Goal: Task Accomplishment & Management: Manage account settings

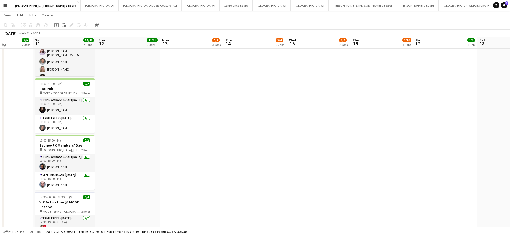
scroll to position [220, 0]
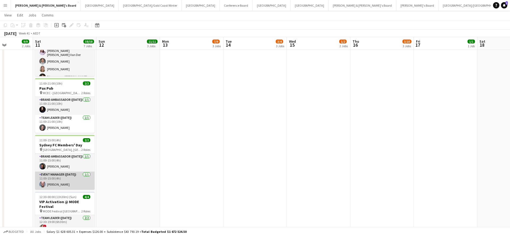
click at [70, 180] on app-card-role "Event Manager ([DATE]) [DATE] 11:00-15:00 (4h) [PERSON_NAME]" at bounding box center [65, 181] width 60 height 18
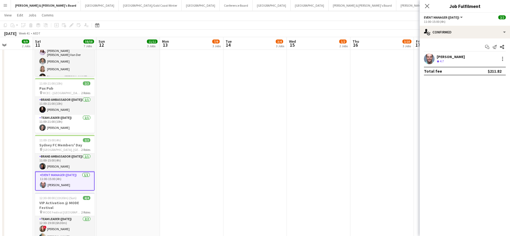
click at [70, 180] on app-card-role "Event Manager ([DATE]) [DATE] 11:00-15:00 (4h) [PERSON_NAME]" at bounding box center [65, 181] width 60 height 19
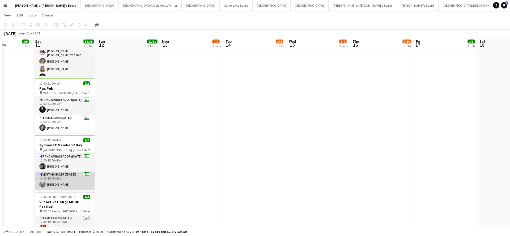
click at [73, 183] on app-card-role "Event Manager ([DATE]) [DATE] 11:00-15:00 (4h) [PERSON_NAME]" at bounding box center [65, 181] width 60 height 18
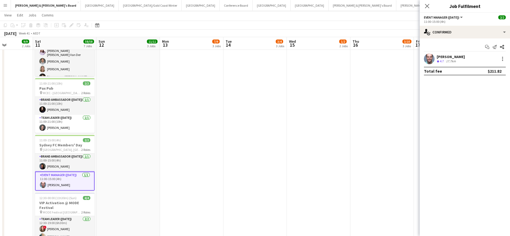
click at [453, 61] on div "17.7km" at bounding box center [451, 61] width 12 height 5
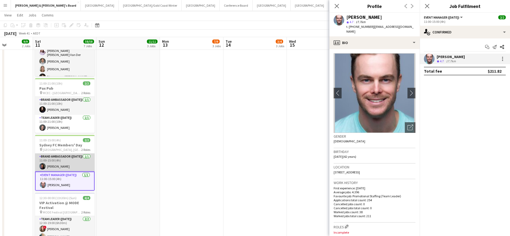
click at [61, 166] on app-card-role "Brand Ambassador ([DATE]) [DATE] 11:00-15:00 (4h) [PERSON_NAME]" at bounding box center [65, 163] width 60 height 18
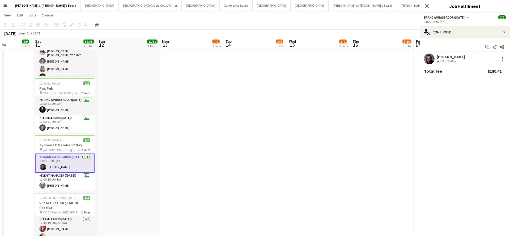
click at [61, 166] on app-card-role "Brand Ambassador ([DATE]) [DATE] 11:00-15:00 (4h) [PERSON_NAME]" at bounding box center [65, 163] width 60 height 19
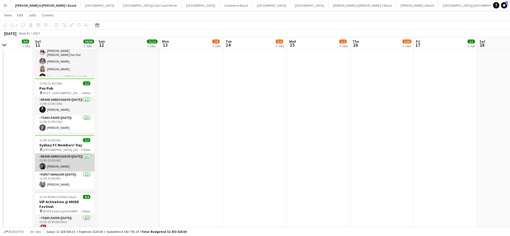
click at [71, 162] on app-card-role "Brand Ambassador ([DATE]) [DATE] 11:00-15:00 (4h) [PERSON_NAME]" at bounding box center [65, 163] width 60 height 18
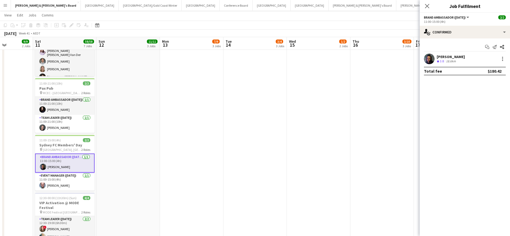
click at [454, 61] on div "18.6km" at bounding box center [451, 61] width 12 height 5
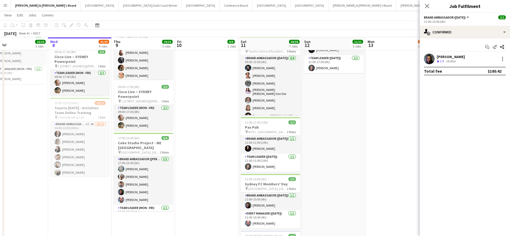
scroll to position [181, 0]
click at [81, 6] on button "Perth Close" at bounding box center [100, 5] width 38 height 10
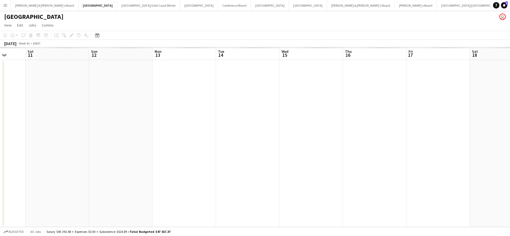
scroll to position [0, 230]
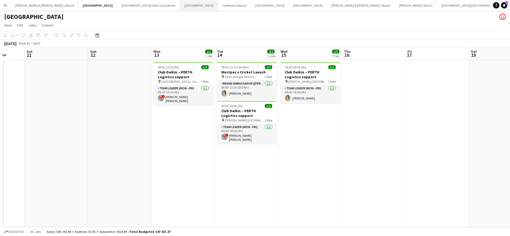
click at [180, 5] on button "Sydney Close" at bounding box center [199, 5] width 38 height 10
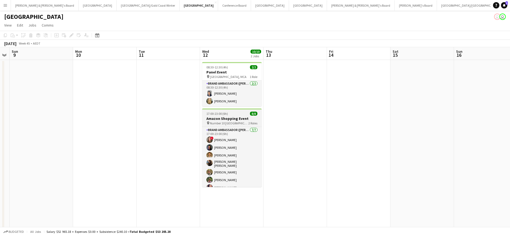
scroll to position [0, 182]
click at [237, 91] on app-card-role "Brand Ambassador (Mon - Fri) [DATE] 08:30-12:30 (4h) [PERSON_NAME] [PERSON_NAME]" at bounding box center [231, 94] width 60 height 26
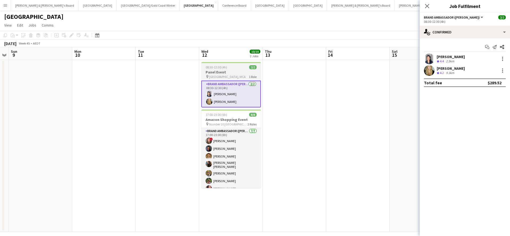
click at [246, 76] on div "pin [GEOGRAPHIC_DATA], MCA 1 Role" at bounding box center [231, 77] width 60 height 4
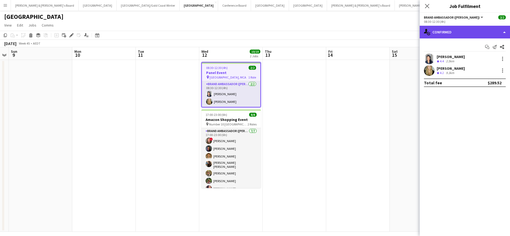
click at [470, 31] on div "single-neutral-actions-check-2 Confirmed" at bounding box center [465, 32] width 90 height 13
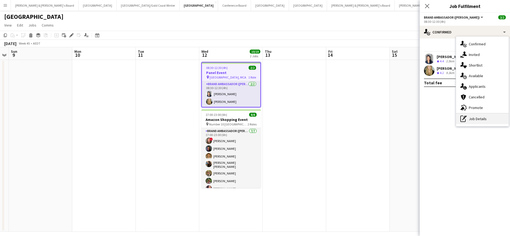
click at [480, 121] on div "pen-write Job Details" at bounding box center [482, 119] width 53 height 11
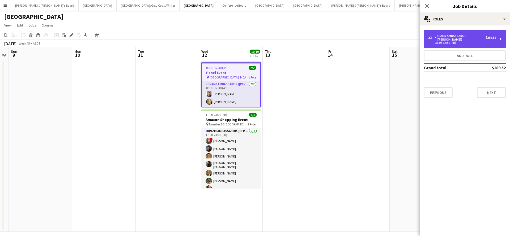
click at [472, 36] on div "Brand Ambassador ([PERSON_NAME])" at bounding box center [460, 37] width 51 height 7
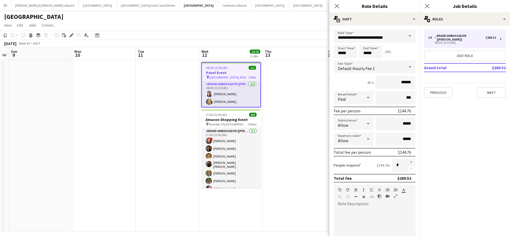
click at [486, 95] on div "2 x Brand Ambassador (Mon - Fri) $289.52 08:30-12:30 (4h) Add role Grand total …" at bounding box center [465, 64] width 90 height 77
click at [486, 91] on button "Next" at bounding box center [491, 92] width 29 height 11
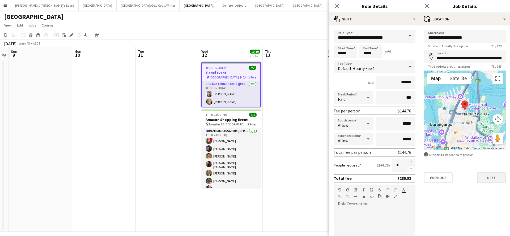
click at [487, 179] on button "Next" at bounding box center [491, 178] width 29 height 11
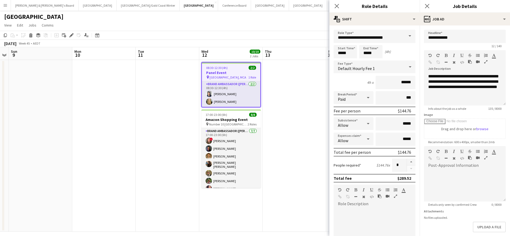
click at [292, 152] on app-date-cell at bounding box center [294, 146] width 63 height 172
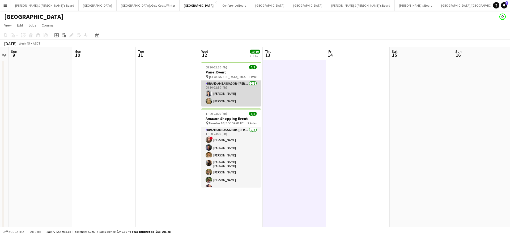
click at [230, 91] on app-card-role "Brand Ambassador (Mon - Fri) [DATE] 08:30-12:30 (4h) [PERSON_NAME] [PERSON_NAME]" at bounding box center [231, 94] width 60 height 26
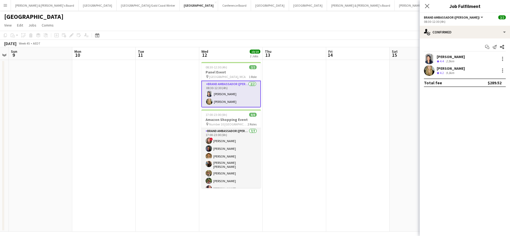
click at [276, 111] on app-date-cell at bounding box center [294, 146] width 63 height 172
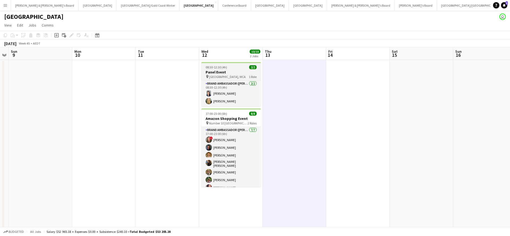
click at [234, 69] on app-job-card "08:30-12:30 (4h) 2/2 Panel Event pin Harbourside Room, MCA 1 Role Brand Ambassa…" at bounding box center [231, 84] width 60 height 44
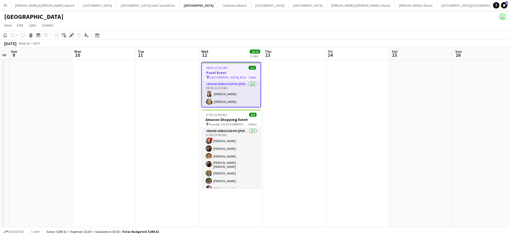
click at [72, 33] on div "Edit" at bounding box center [71, 35] width 6 height 6
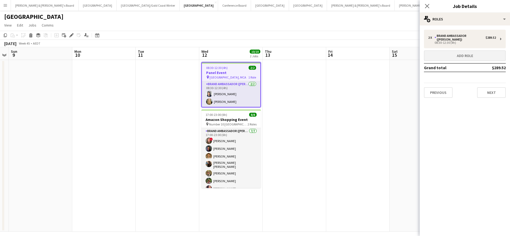
click at [454, 52] on button "Add role" at bounding box center [465, 55] width 82 height 11
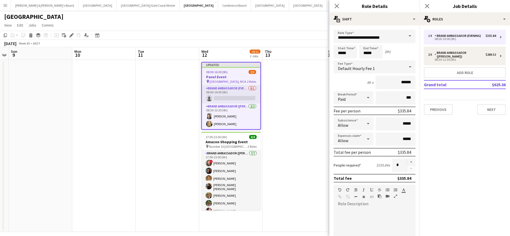
click at [411, 34] on span at bounding box center [409, 36] width 11 height 13
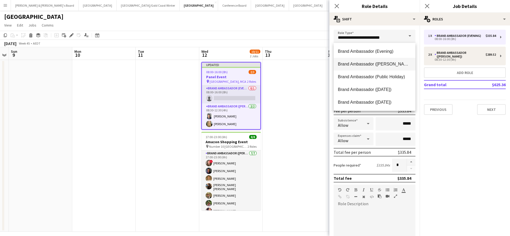
click at [380, 65] on span "Brand Ambassador ([PERSON_NAME])" at bounding box center [374, 64] width 73 height 5
type input "**********"
type input "******"
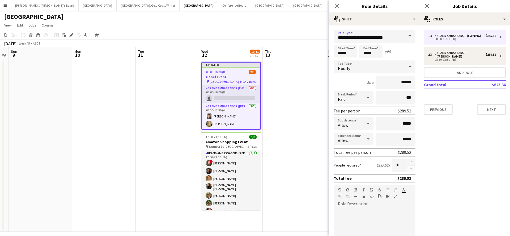
click at [344, 52] on input "*****" at bounding box center [345, 51] width 23 height 13
click at [352, 42] on div at bounding box center [350, 42] width 11 height 5
type input "*****"
click at [352, 42] on div at bounding box center [350, 42] width 11 height 5
click at [368, 52] on input "*****" at bounding box center [370, 51] width 23 height 13
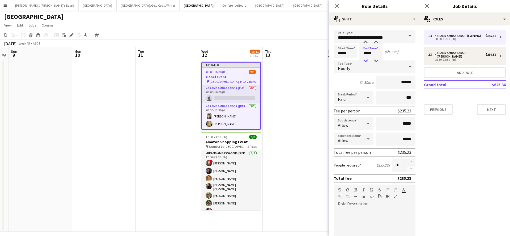
click at [365, 59] on div at bounding box center [365, 60] width 11 height 5
type input "*****"
click at [365, 59] on div at bounding box center [365, 60] width 11 height 5
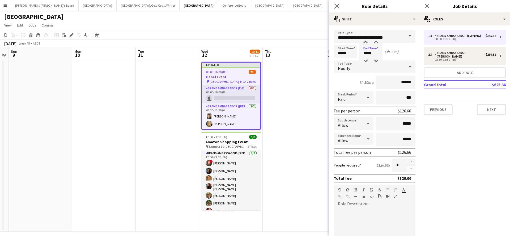
click at [334, 4] on app-icon "Close pop-in" at bounding box center [337, 6] width 8 height 8
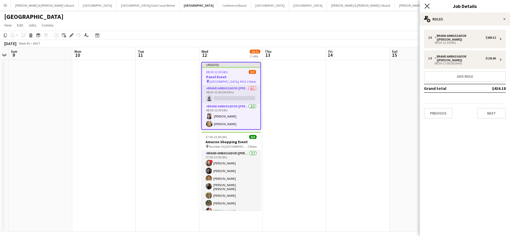
click at [428, 7] on icon at bounding box center [427, 5] width 5 height 5
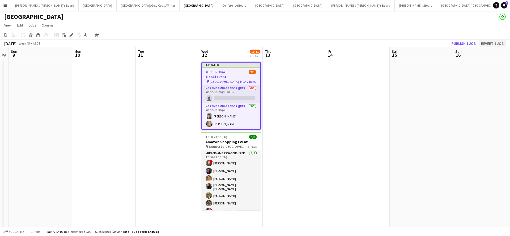
click at [494, 44] on button "Revert 1 job" at bounding box center [492, 43] width 27 height 7
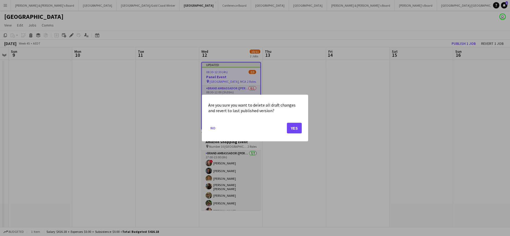
click at [294, 129] on button "Yes" at bounding box center [294, 128] width 15 height 11
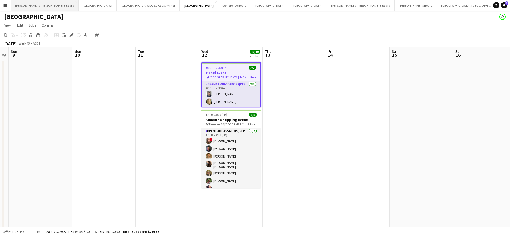
click at [32, 8] on button "[PERSON_NAME] & [PERSON_NAME]'s Board Close" at bounding box center [45, 5] width 68 height 10
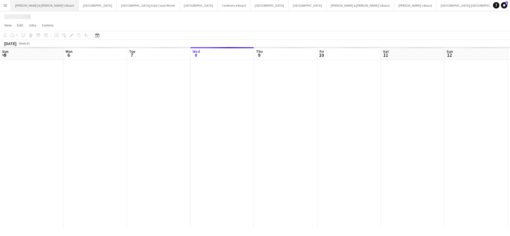
click at [32, 8] on button "[PERSON_NAME] & [PERSON_NAME]'s Board Close" at bounding box center [45, 5] width 68 height 10
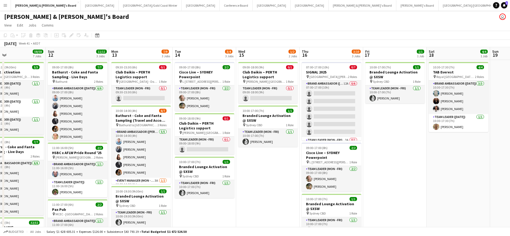
scroll to position [0, 210]
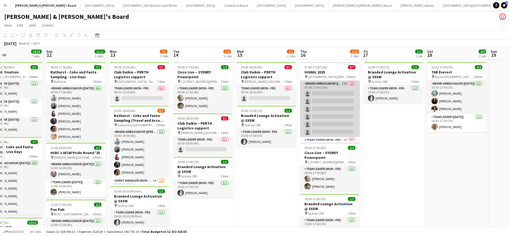
click at [338, 103] on app-card-role "Brand Ambassador (Mon - Fri) 12A 0/6 07:00-17:00 (10h) single-neutral-actions s…" at bounding box center [330, 109] width 60 height 57
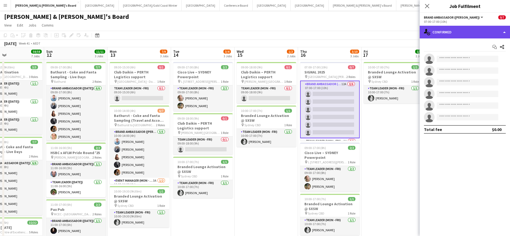
click at [458, 33] on div "single-neutral-actions-check-2 Confirmed" at bounding box center [465, 32] width 90 height 13
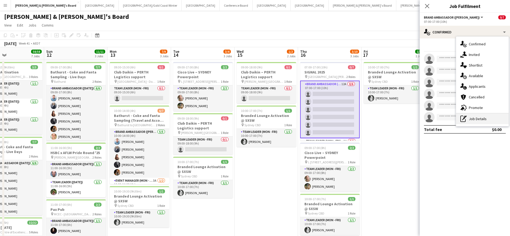
click at [473, 120] on div "pen-write Job Details" at bounding box center [482, 119] width 53 height 11
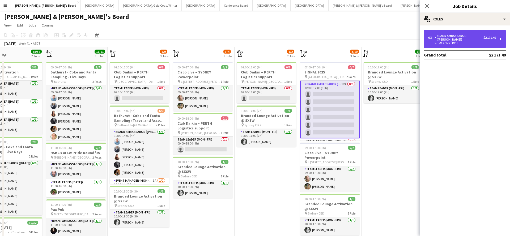
click at [455, 41] on div "Brand Ambassador ([PERSON_NAME])" at bounding box center [459, 37] width 49 height 7
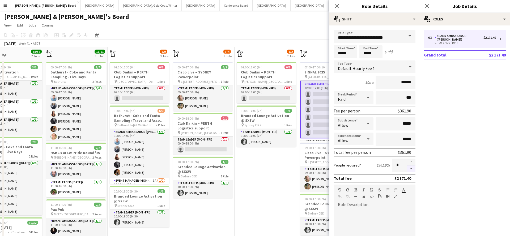
click at [409, 170] on button "button" at bounding box center [411, 169] width 9 height 7
type input "*"
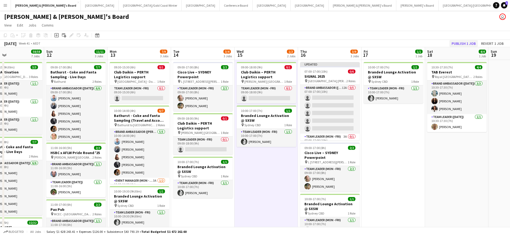
click at [462, 41] on button "Publish 1 job" at bounding box center [463, 43] width 28 height 7
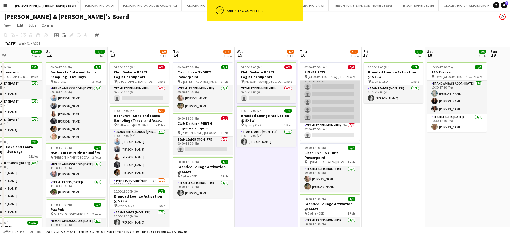
scroll to position [7, 0]
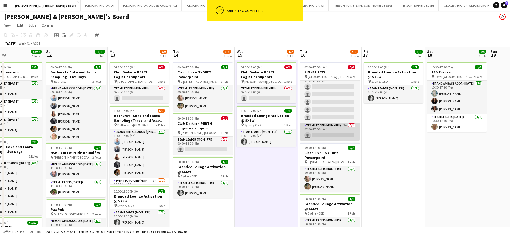
click at [329, 132] on app-card-role "Team Leader (Mon - Fri) 3A 0/1 07:00-17:00 (10h) single-neutral-actions" at bounding box center [330, 132] width 60 height 18
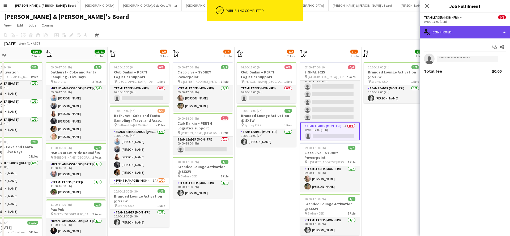
click at [451, 35] on div "single-neutral-actions-check-2 Confirmed" at bounding box center [465, 32] width 90 height 13
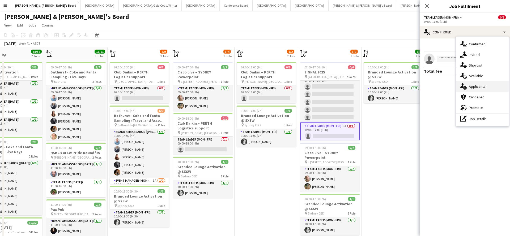
click at [481, 86] on span "Applicants" at bounding box center [477, 86] width 17 height 5
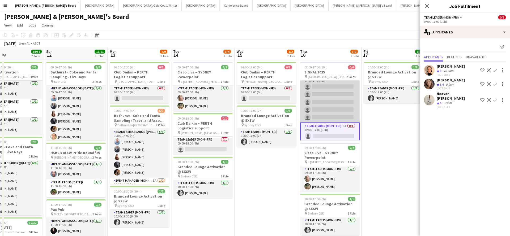
click at [332, 104] on app-card-role "Brand Ambassador (Mon - Fri) 12A 0/5 07:00-17:00 (10h) single-neutral-actions s…" at bounding box center [330, 98] width 60 height 49
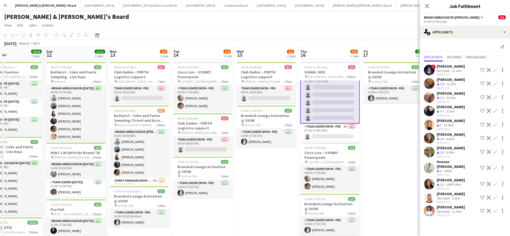
click at [496, 154] on app-icon "Confirm" at bounding box center [495, 152] width 4 height 4
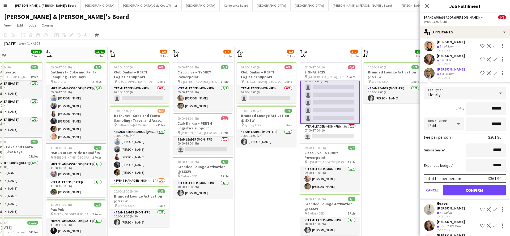
scroll to position [79, 0]
click at [461, 196] on button "Confirm" at bounding box center [474, 190] width 63 height 11
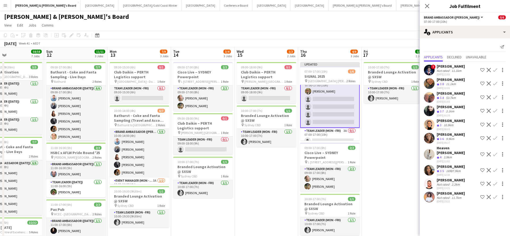
scroll to position [0, 0]
click at [495, 141] on app-icon "Confirm" at bounding box center [495, 138] width 4 height 4
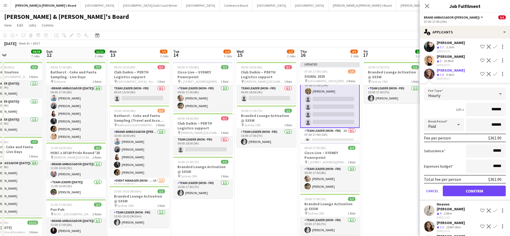
scroll to position [70, 0]
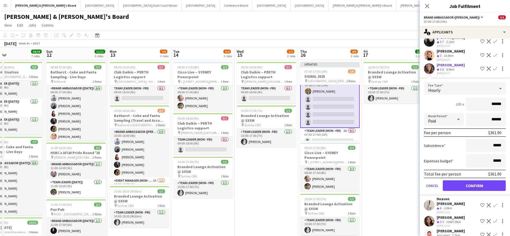
click at [464, 191] on button "Confirm" at bounding box center [474, 186] width 63 height 11
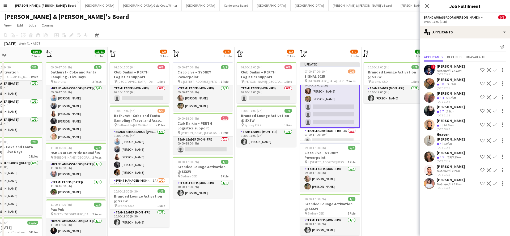
click at [452, 82] on div "[PERSON_NAME]" at bounding box center [451, 79] width 28 height 5
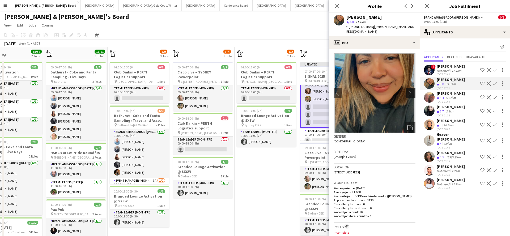
click at [412, 93] on app-icon "chevron-right" at bounding box center [412, 93] width 8 height 6
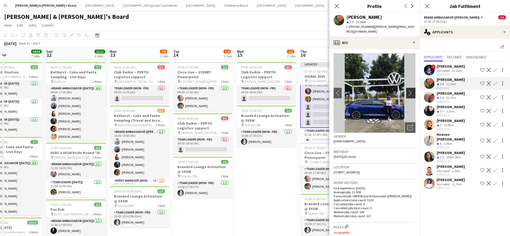
click at [411, 93] on app-icon "chevron-right" at bounding box center [412, 93] width 8 height 6
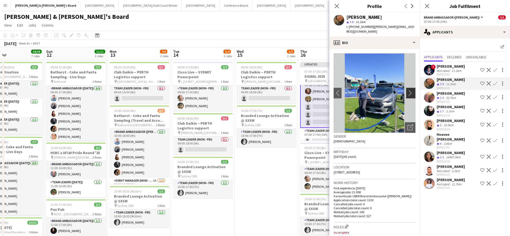
click at [411, 95] on app-icon "chevron-right" at bounding box center [412, 93] width 8 height 6
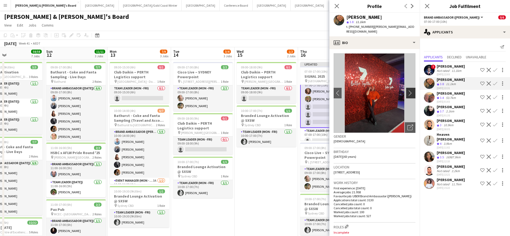
click at [410, 92] on app-icon "chevron-right" at bounding box center [412, 93] width 8 height 6
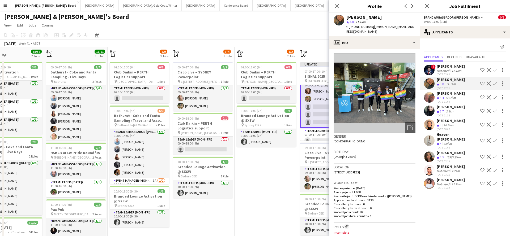
click at [410, 92] on app-icon "chevron-right" at bounding box center [412, 93] width 8 height 6
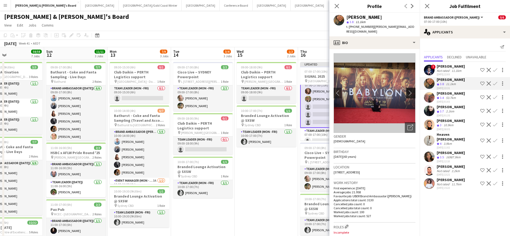
click at [410, 92] on app-icon "chevron-right" at bounding box center [412, 93] width 8 height 6
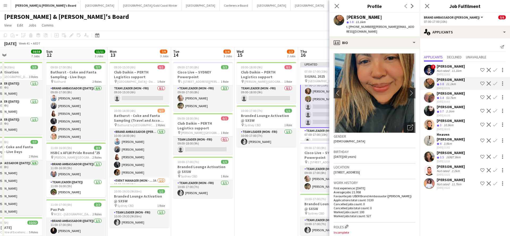
click at [495, 86] on app-icon "Confirm" at bounding box center [495, 84] width 4 height 4
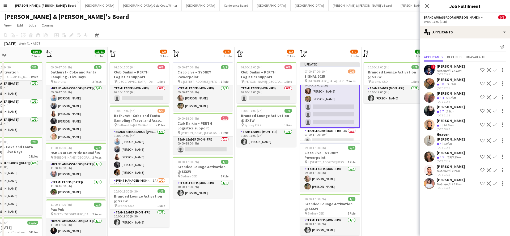
click at [495, 85] on app-icon "Confirm" at bounding box center [495, 84] width 4 height 4
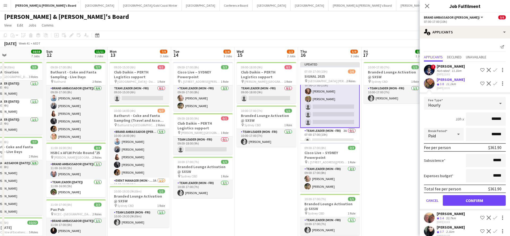
click at [472, 206] on button "Confirm" at bounding box center [474, 201] width 63 height 11
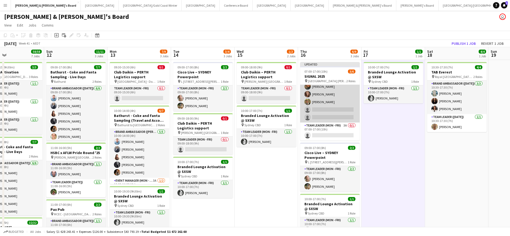
scroll to position [11, 0]
click at [339, 102] on app-card-role "Brand Ambassador (Mon - Fri) 9A [DATE] 07:00-17:00 (10h) [PERSON_NAME] [PERSON_…" at bounding box center [330, 98] width 60 height 49
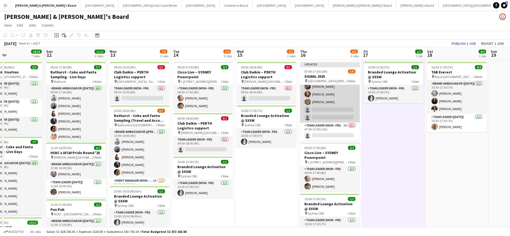
click at [326, 115] on app-card-role "Brand Ambassador (Mon - Fri) 9A [DATE] 07:00-17:00 (10h) [PERSON_NAME] [PERSON_…" at bounding box center [330, 98] width 60 height 49
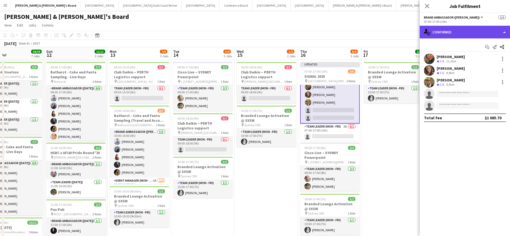
click at [464, 35] on div "single-neutral-actions-check-2 Confirmed" at bounding box center [465, 32] width 90 height 13
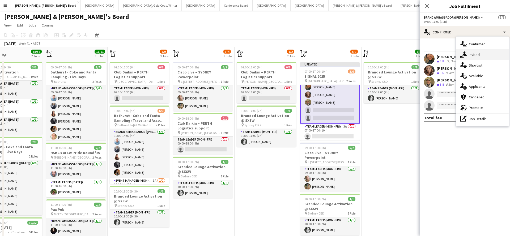
click at [475, 55] on span "Invited" at bounding box center [474, 54] width 11 height 5
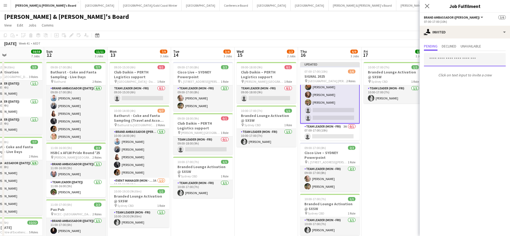
click at [454, 62] on input "text" at bounding box center [465, 59] width 82 height 13
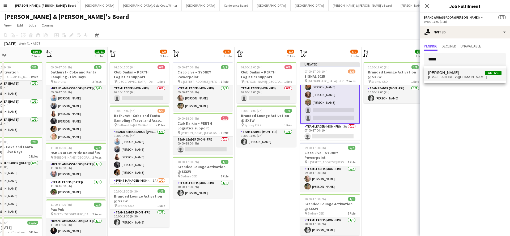
type input "*****"
click at [456, 75] on span "[EMAIL_ADDRESS][DOMAIN_NAME]" at bounding box center [464, 77] width 73 height 4
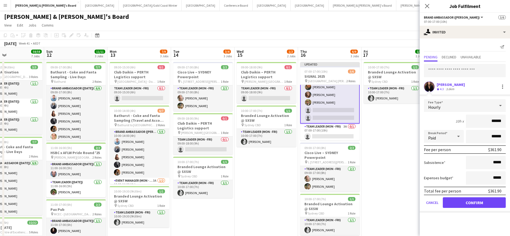
click at [451, 202] on button "Confirm" at bounding box center [474, 203] width 63 height 11
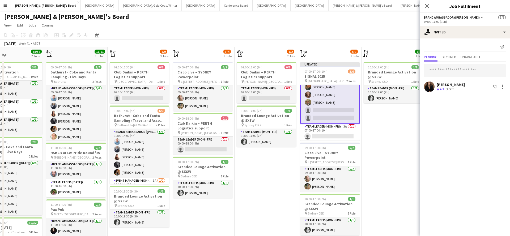
click at [452, 72] on input "text" at bounding box center [465, 70] width 82 height 13
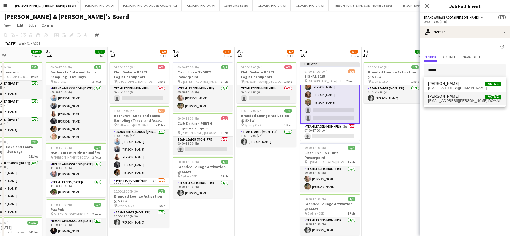
type input "*****"
click at [459, 98] on span "[PERSON_NAME] Active" at bounding box center [464, 96] width 73 height 5
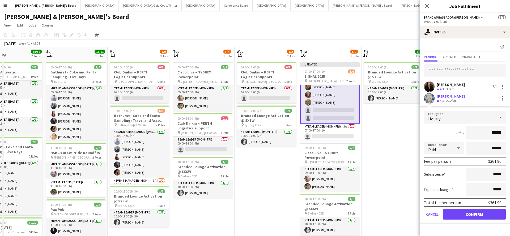
click at [456, 213] on button "Confirm" at bounding box center [474, 214] width 63 height 11
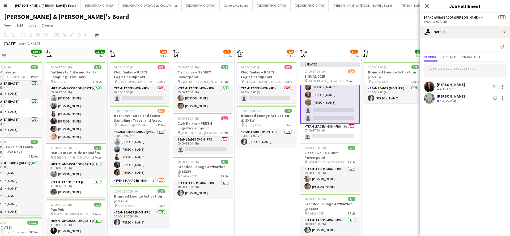
click at [452, 71] on input "text" at bounding box center [465, 70] width 82 height 13
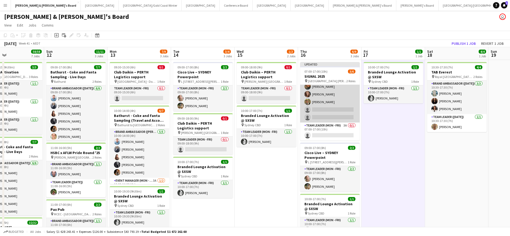
click at [337, 106] on app-card-role "Brand Ambassador (Mon - Fri) 2I 9A [DATE] 07:00-17:00 (10h) [PERSON_NAME] [PERS…" at bounding box center [330, 98] width 60 height 49
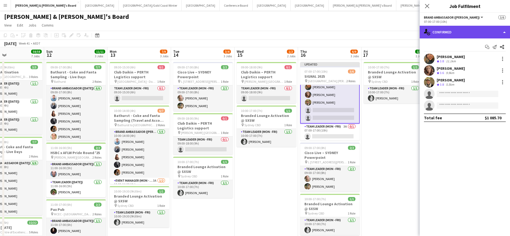
click at [453, 30] on div "single-neutral-actions-check-2 Confirmed" at bounding box center [465, 32] width 90 height 13
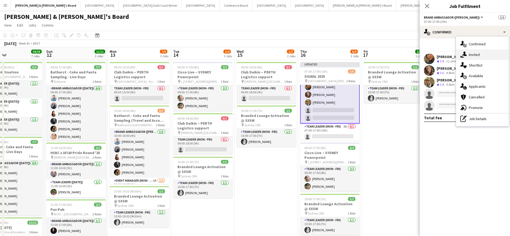
click at [473, 55] on span "Invited" at bounding box center [474, 54] width 11 height 5
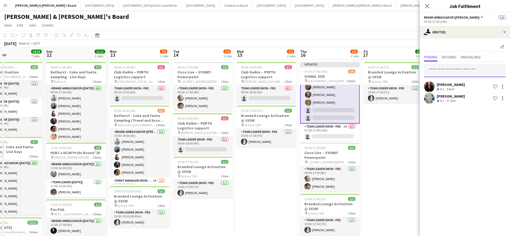
click at [463, 68] on input "text" at bounding box center [465, 70] width 82 height 13
type input "******"
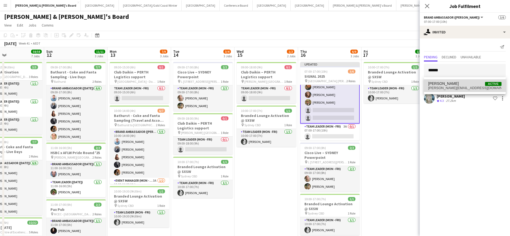
click at [456, 87] on span "[PERSON_NAME][EMAIL_ADDRESS][DOMAIN_NAME]" at bounding box center [464, 88] width 73 height 4
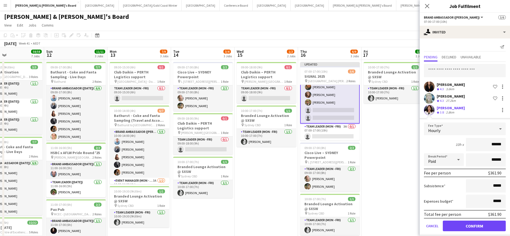
click at [453, 228] on button "Confirm" at bounding box center [474, 226] width 63 height 11
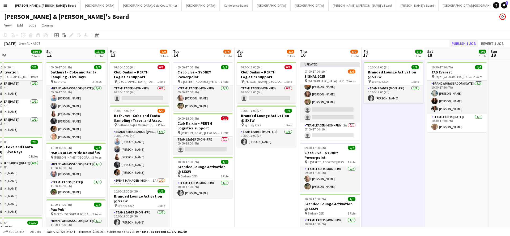
click at [460, 42] on button "Publish 1 job" at bounding box center [463, 43] width 28 height 7
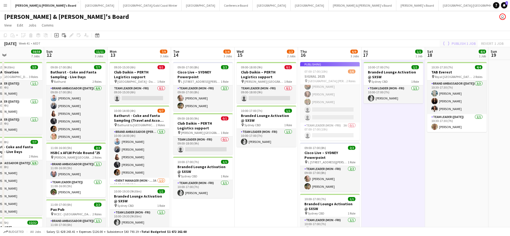
scroll to position [7, 0]
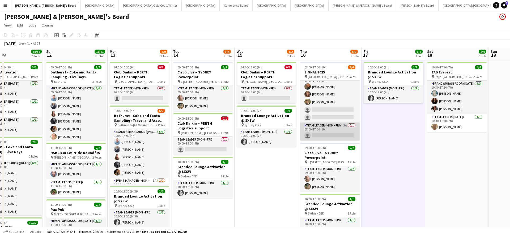
click at [337, 131] on app-card-role "Team Leader (Mon - Fri) 3A 0/1 07:00-17:00 (10h) single-neutral-actions" at bounding box center [330, 132] width 60 height 18
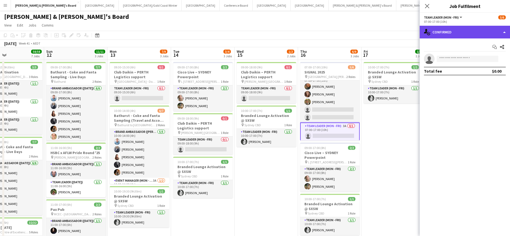
click at [463, 33] on div "single-neutral-actions-check-2 Confirmed" at bounding box center [465, 32] width 90 height 13
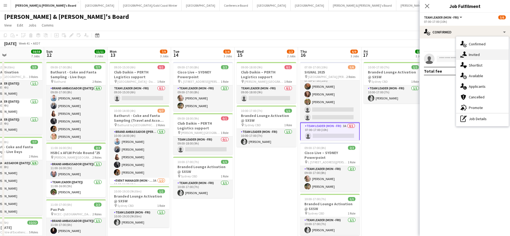
click at [476, 53] on span "Invited" at bounding box center [474, 54] width 11 height 5
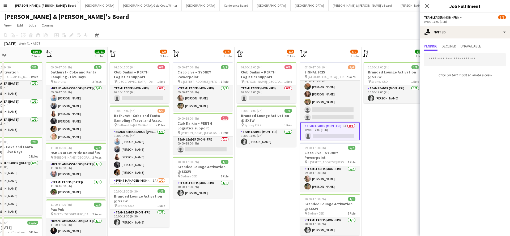
click at [452, 60] on input "text" at bounding box center [465, 59] width 82 height 13
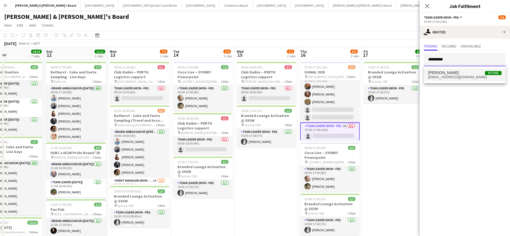
type input "*********"
click at [443, 74] on span "[PERSON_NAME]" at bounding box center [443, 73] width 31 height 5
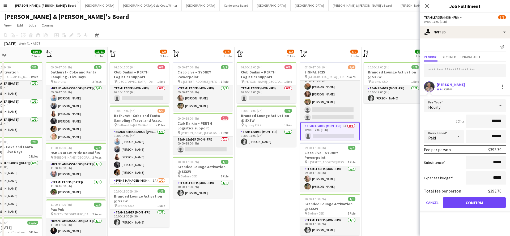
click at [447, 199] on button "Confirm" at bounding box center [474, 203] width 63 height 11
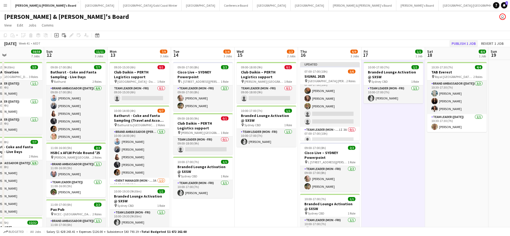
click at [460, 43] on button "Publish 1 job" at bounding box center [463, 43] width 28 height 7
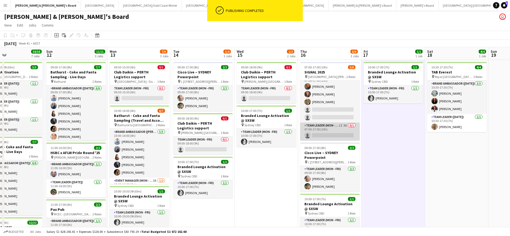
click at [335, 131] on app-card-role "Team Leader (Mon - Fri) 1I 3A 0/1 07:00-17:00 (10h) single-neutral-actions" at bounding box center [330, 132] width 60 height 18
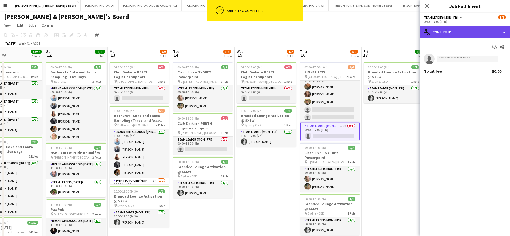
click at [452, 31] on div "single-neutral-actions-check-2 Confirmed" at bounding box center [465, 32] width 90 height 13
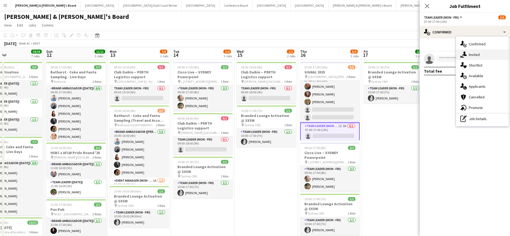
click at [473, 55] on span "Invited" at bounding box center [474, 54] width 11 height 5
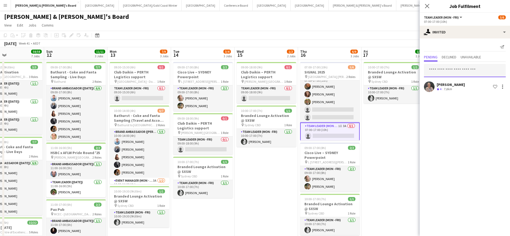
click at [447, 64] on input "text" at bounding box center [465, 70] width 82 height 13
type input "******"
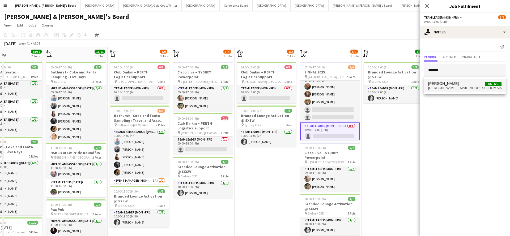
click at [450, 88] on span "[PERSON_NAME][EMAIL_ADDRESS][DOMAIN_NAME]" at bounding box center [464, 88] width 73 height 4
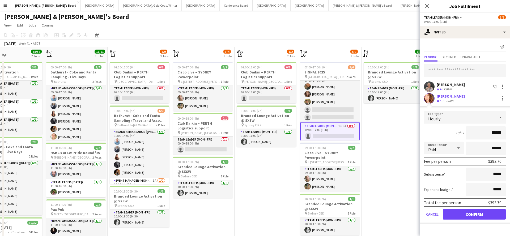
click at [455, 216] on button "Confirm" at bounding box center [474, 214] width 63 height 11
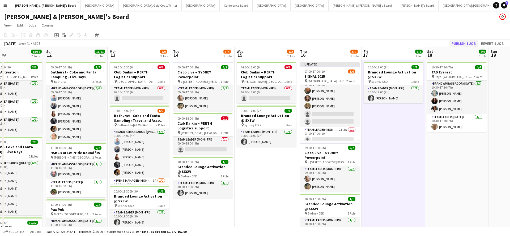
click at [456, 45] on button "Publish 1 job" at bounding box center [463, 43] width 28 height 7
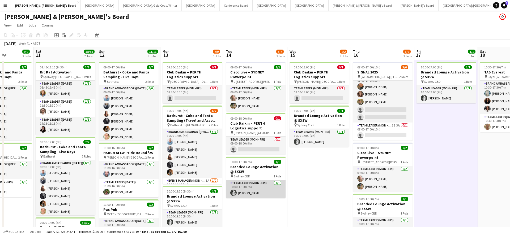
scroll to position [0, 0]
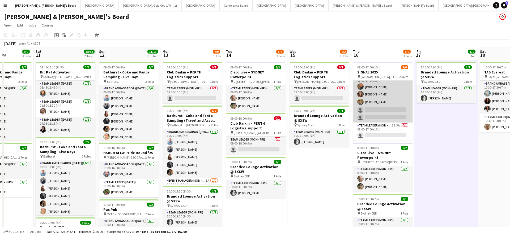
click at [381, 109] on app-card-role "Brand Ambassador (Mon - Fri) 3I 9A [DATE] 07:00-17:00 (10h) [PERSON_NAME] [PERS…" at bounding box center [383, 98] width 60 height 49
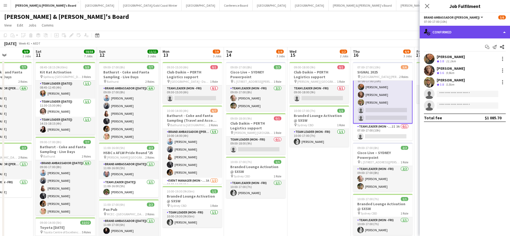
click at [467, 34] on div "single-neutral-actions-check-2 Confirmed" at bounding box center [465, 32] width 90 height 13
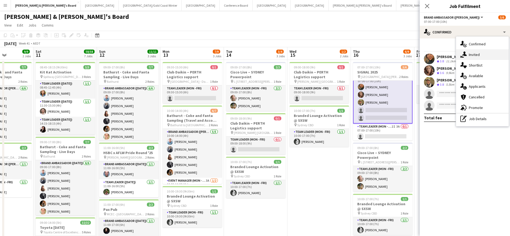
click at [475, 54] on span "Invited" at bounding box center [474, 54] width 11 height 5
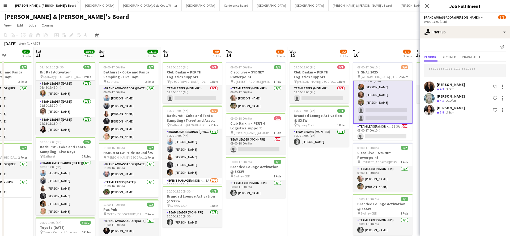
click at [452, 66] on input "text" at bounding box center [465, 70] width 82 height 13
type input "********"
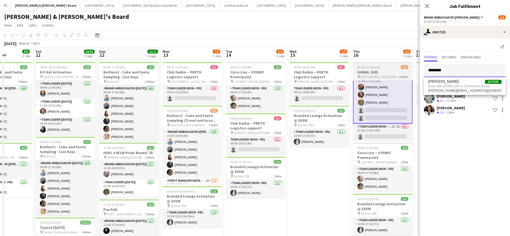
drag, startPoint x: 462, startPoint y: 70, endPoint x: 391, endPoint y: 70, distance: 71.2
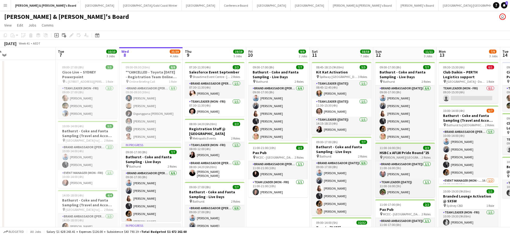
scroll to position [0, 129]
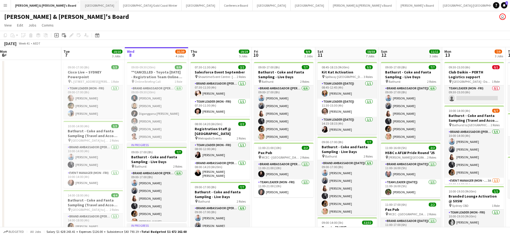
click at [81, 6] on button "Perth Close" at bounding box center [100, 5] width 38 height 10
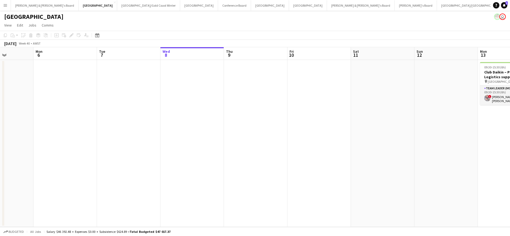
scroll to position [0, 159]
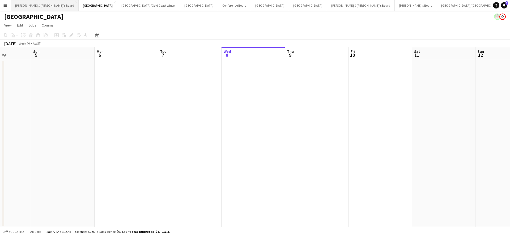
click at [31, 6] on button "[PERSON_NAME] & [PERSON_NAME]'s Board Close" at bounding box center [45, 5] width 68 height 10
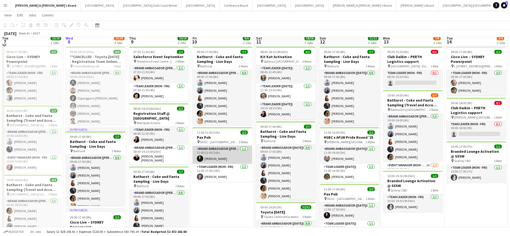
scroll to position [18, 0]
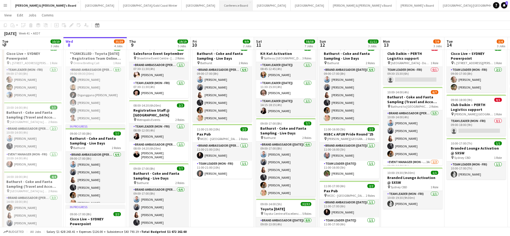
click at [220, 9] on button "Conference Board Close" at bounding box center [236, 5] width 33 height 10
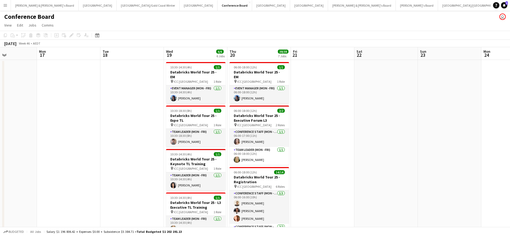
scroll to position [0, 152]
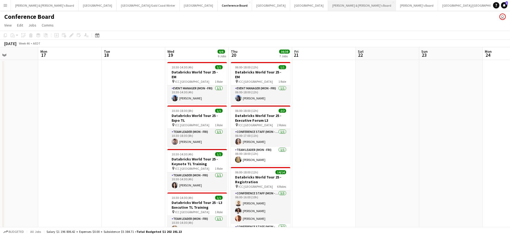
click at [328, 6] on button "[PERSON_NAME] & [PERSON_NAME]'s Board Close" at bounding box center [362, 5] width 68 height 10
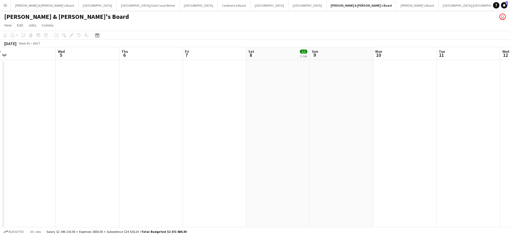
scroll to position [0, 166]
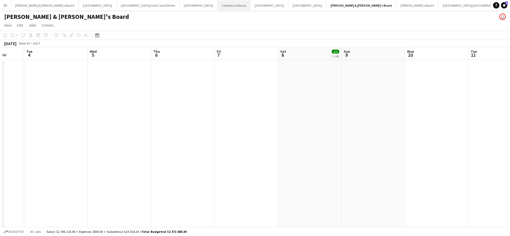
click at [218, 8] on button "Conference Board Close" at bounding box center [234, 5] width 33 height 10
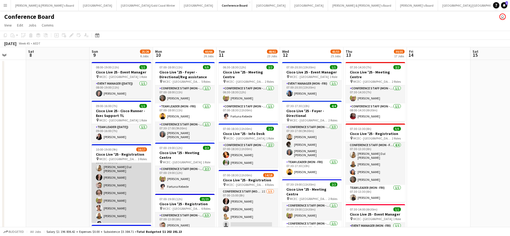
scroll to position [8, 0]
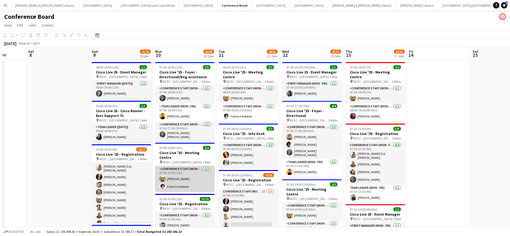
click at [183, 174] on app-card-role "Conference Staff (Mon - Fri) [DATE] 07:00-19:00 (12h) [PERSON_NAME] [PERSON_NAM…" at bounding box center [185, 179] width 60 height 26
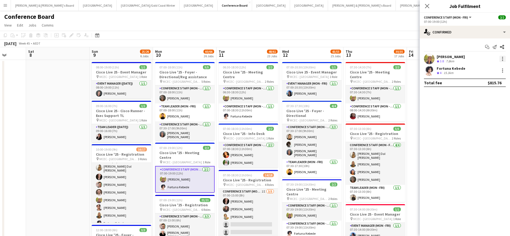
click at [504, 60] on div at bounding box center [502, 59] width 6 height 6
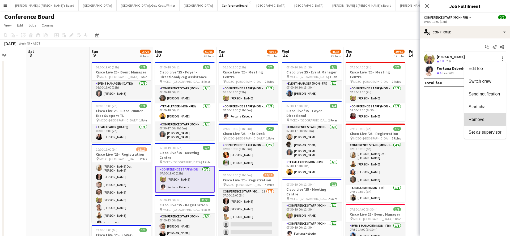
click at [480, 118] on span "Remove" at bounding box center [477, 119] width 16 height 5
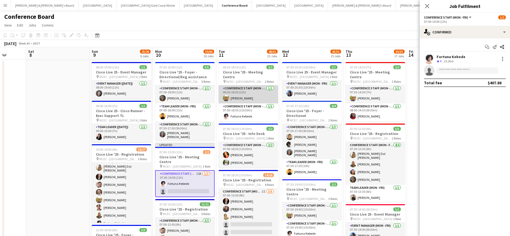
click at [249, 91] on app-card-role "Conference Staff (Mon - Fri) [DATE] 06:30-18:30 (12h) [PERSON_NAME]" at bounding box center [249, 95] width 60 height 18
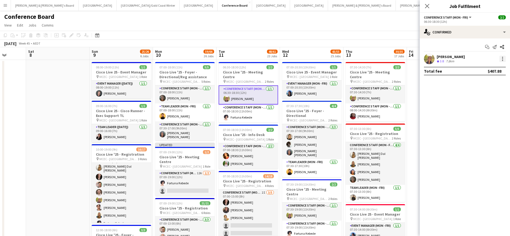
click at [505, 60] on div at bounding box center [502, 59] width 6 height 6
click at [479, 120] on span "Remove" at bounding box center [477, 119] width 16 height 5
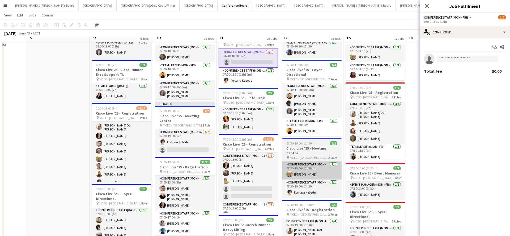
scroll to position [44, 0]
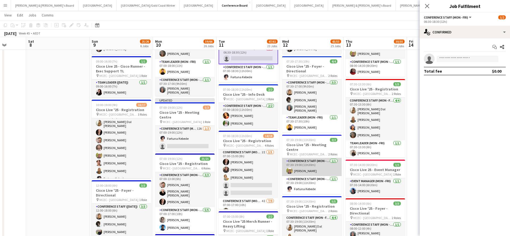
click at [319, 162] on app-card-role "Conference Staff (Mon - Fri) [DATE] 07:30-19:00 (11h30m) [PERSON_NAME]" at bounding box center [312, 167] width 60 height 18
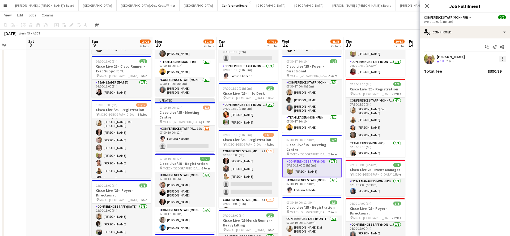
click at [502, 59] on div at bounding box center [502, 58] width 1 height 1
click at [476, 118] on span "Remove" at bounding box center [477, 119] width 16 height 5
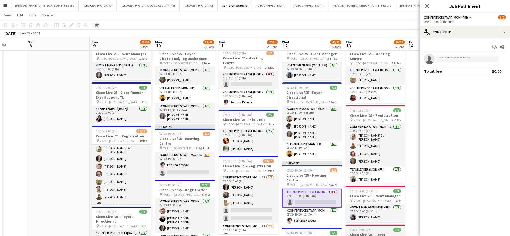
scroll to position [13, 0]
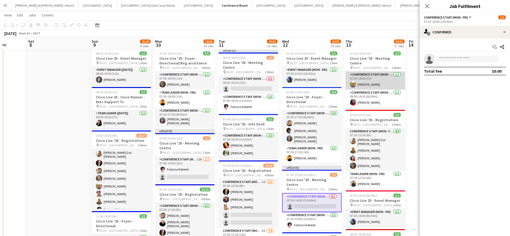
click at [377, 75] on app-card-role "Conference Staff (Mon - Fri) [DATE] 07:30-14:30 (7h) [PERSON_NAME]" at bounding box center [376, 81] width 60 height 18
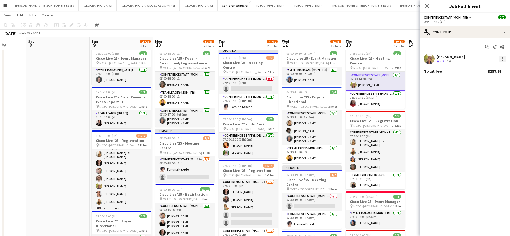
click at [501, 60] on div at bounding box center [502, 59] width 6 height 6
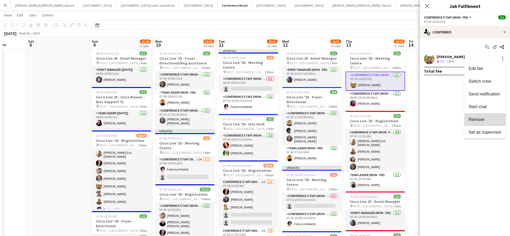
click at [476, 120] on span "Remove" at bounding box center [477, 119] width 16 height 5
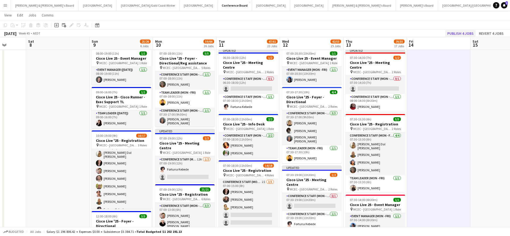
click at [455, 32] on button "Publish 4 jobs" at bounding box center [460, 33] width 31 height 7
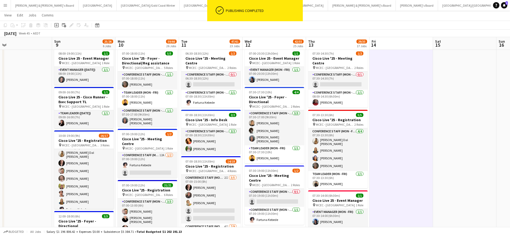
scroll to position [0, 265]
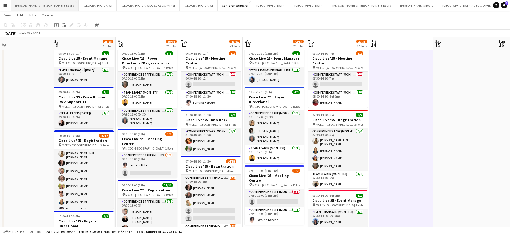
click at [32, 5] on button "[PERSON_NAME] & [PERSON_NAME]'s Board Close" at bounding box center [45, 5] width 68 height 10
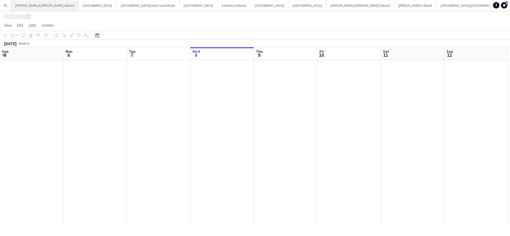
click at [32, 5] on button "[PERSON_NAME] & [PERSON_NAME]'s Board Close" at bounding box center [45, 5] width 68 height 10
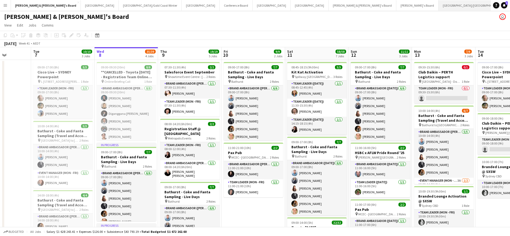
click at [439, 6] on button "[GEOGRAPHIC_DATA]/[GEOGRAPHIC_DATA] Close" at bounding box center [473, 5] width 68 height 10
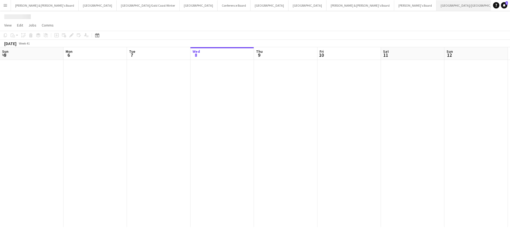
click at [436, 6] on button "[GEOGRAPHIC_DATA]/[GEOGRAPHIC_DATA] Close" at bounding box center [470, 5] width 68 height 10
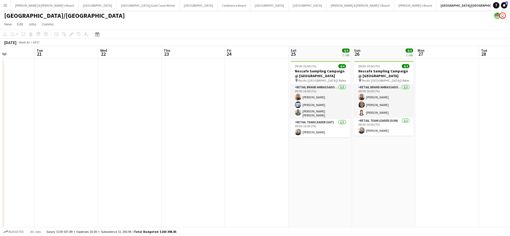
scroll to position [0, 220]
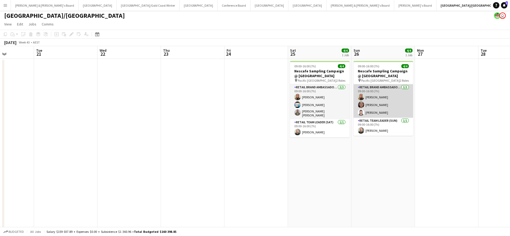
click at [371, 113] on app-card-role "RETAIL Brand Ambassador ([DATE]) [DATE] 09:00-16:00 (7h) [PERSON_NAME] [PERSON_…" at bounding box center [384, 100] width 60 height 33
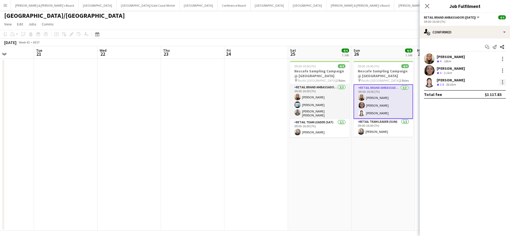
click at [504, 82] on div at bounding box center [502, 82] width 6 height 6
click at [475, 142] on span "Remove" at bounding box center [477, 143] width 16 height 5
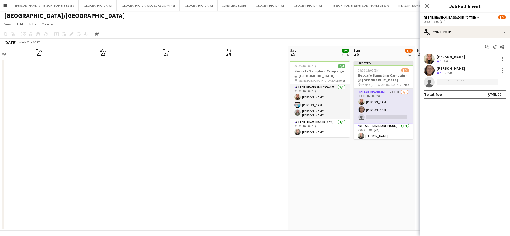
click at [362, 154] on app-date-cell "Updated 09:00-16:00 (7h) 3/4 Nescafe Sampling Campaign @ [GEOGRAPHIC_DATA] pin …" at bounding box center [382, 145] width 63 height 172
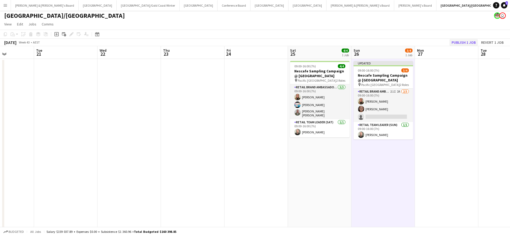
click at [463, 44] on button "Publish 1 job" at bounding box center [463, 42] width 28 height 7
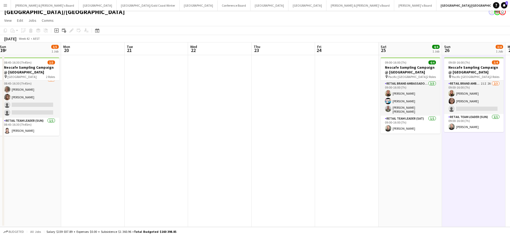
scroll to position [5, 0]
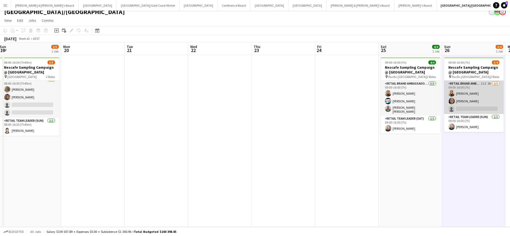
click at [473, 101] on app-card-role "RETAIL Brand Ambassador ([DATE]) 21I 2A [DATE] 09:00-16:00 (7h) [PERSON_NAME] […" at bounding box center [474, 97] width 60 height 33
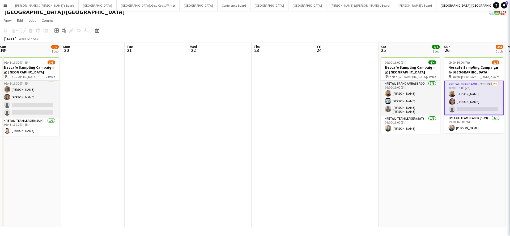
click at [473, 101] on app-card-role "RETAIL Brand Ambassador ([DATE]) 21I 2A [DATE] 09:00-16:00 (7h) [PERSON_NAME] […" at bounding box center [474, 98] width 60 height 35
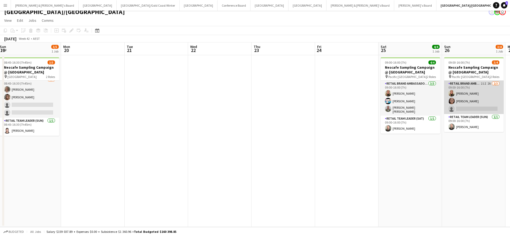
click at [477, 95] on app-card-role "RETAIL Brand Ambassador ([DATE]) 21I 2A [DATE] 09:00-16:00 (7h) [PERSON_NAME] […" at bounding box center [474, 97] width 60 height 33
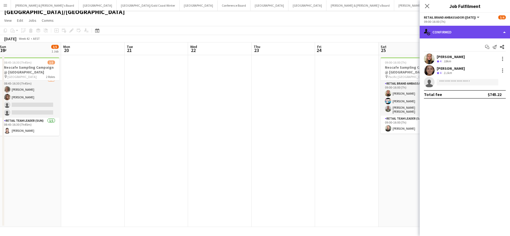
click at [468, 33] on div "single-neutral-actions-check-2 Confirmed" at bounding box center [465, 32] width 90 height 13
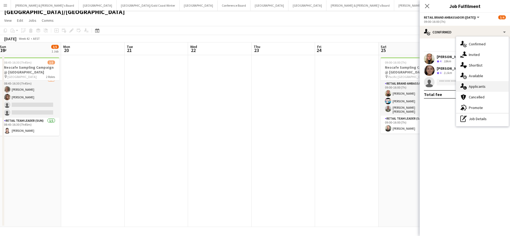
click at [482, 85] on span "Applicants" at bounding box center [477, 86] width 17 height 5
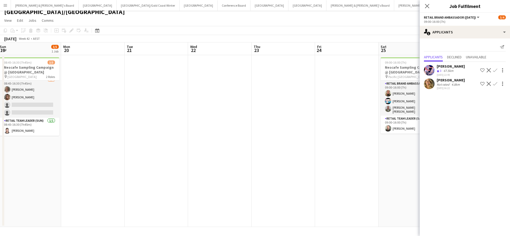
click at [323, 124] on app-date-cell at bounding box center [346, 141] width 63 height 172
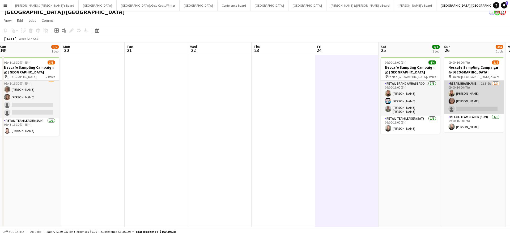
click at [473, 95] on app-card-role "RETAIL Brand Ambassador ([DATE]) 21I 2A [DATE] 09:00-16:00 (7h) [PERSON_NAME] […" at bounding box center [474, 97] width 60 height 33
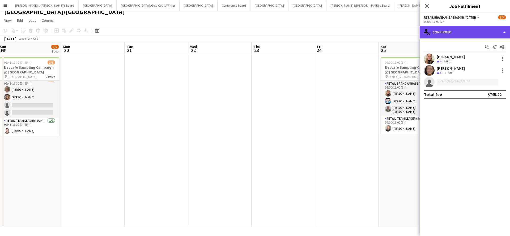
click at [475, 31] on div "single-neutral-actions-check-2 Confirmed" at bounding box center [465, 32] width 90 height 13
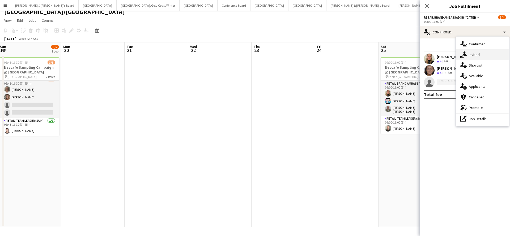
click at [480, 53] on div "single-neutral-actions-share-1 Invited" at bounding box center [482, 54] width 53 height 11
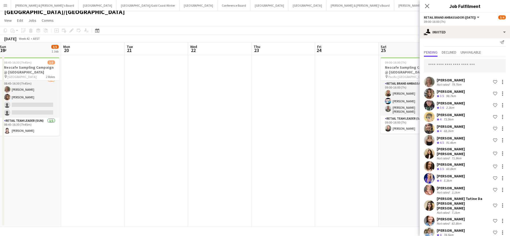
click at [405, 178] on app-date-cell "09:00-16:00 (7h) 4/4 Nescafe Sampling Campaign @ [GEOGRAPHIC_DATA] pin Pacific …" at bounding box center [410, 141] width 63 height 172
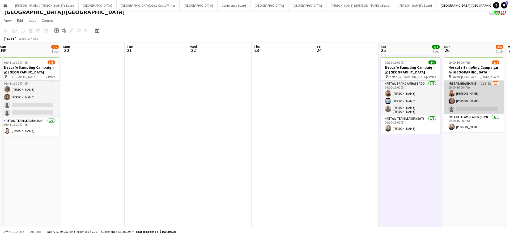
click at [468, 101] on app-card-role "RETAIL Brand Ambassador ([DATE]) 21I 2A [DATE] 09:00-16:00 (7h) [PERSON_NAME] […" at bounding box center [474, 97] width 60 height 33
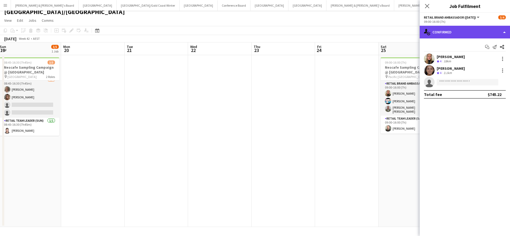
click at [464, 29] on div "single-neutral-actions-check-2 Confirmed" at bounding box center [465, 32] width 90 height 13
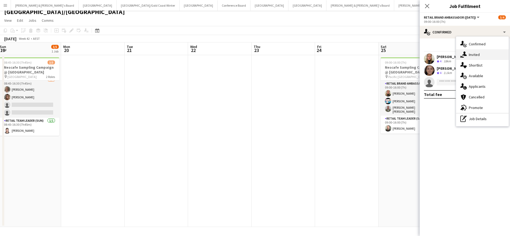
click at [486, 52] on div "single-neutral-actions-share-1 Invited" at bounding box center [482, 54] width 53 height 11
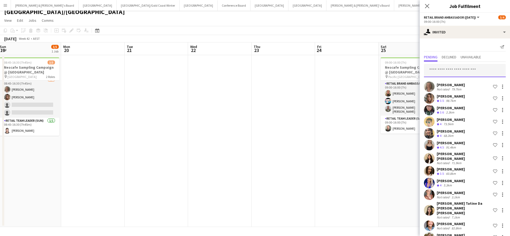
click at [458, 72] on input "text" at bounding box center [465, 70] width 82 height 13
type input "*****"
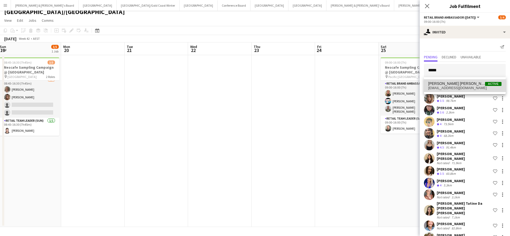
drag, startPoint x: 458, startPoint y: 72, endPoint x: 456, endPoint y: 86, distance: 13.6
click at [456, 86] on span "[PERSON_NAME] [PERSON_NAME]" at bounding box center [456, 84] width 57 height 5
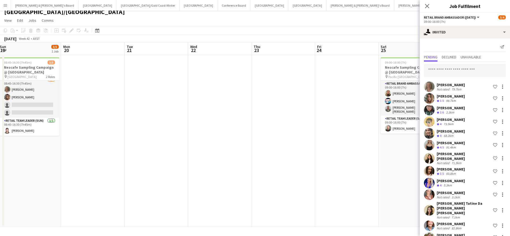
scroll to position [234, 0]
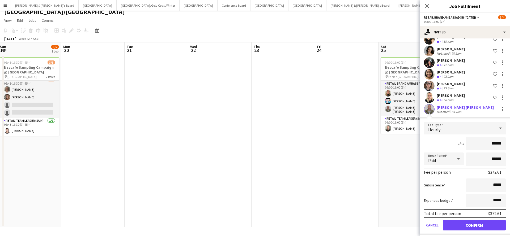
click at [458, 223] on button "Confirm" at bounding box center [474, 225] width 63 height 11
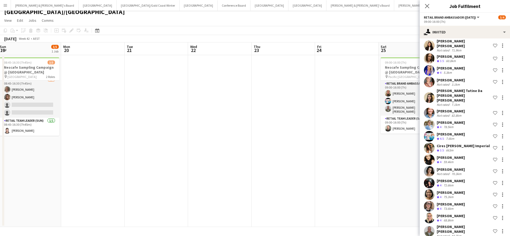
click at [391, 173] on app-date-cell "09:00-16:00 (7h) 4/4 Nescafe Sampling Campaign @ [GEOGRAPHIC_DATA] pin Pacific …" at bounding box center [410, 141] width 63 height 172
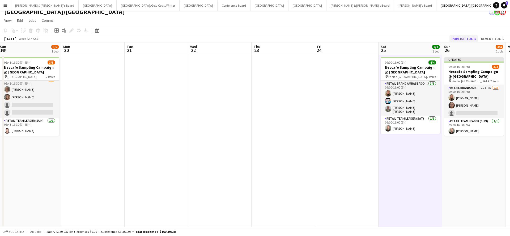
click at [463, 39] on button "Publish 1 job" at bounding box center [463, 38] width 28 height 7
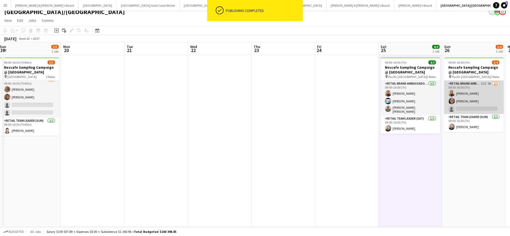
click at [482, 92] on app-card-role "RETAIL Brand Ambassador ([DATE]) 22I 2A [DATE] 09:00-16:00 (7h) [PERSON_NAME] […" at bounding box center [474, 97] width 60 height 33
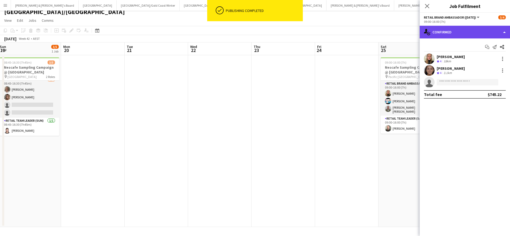
click at [466, 31] on div "single-neutral-actions-check-2 Confirmed" at bounding box center [465, 32] width 90 height 13
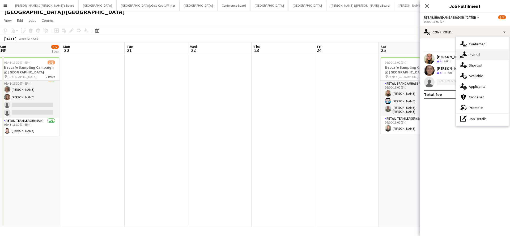
click at [477, 56] on span "Invited" at bounding box center [474, 54] width 11 height 5
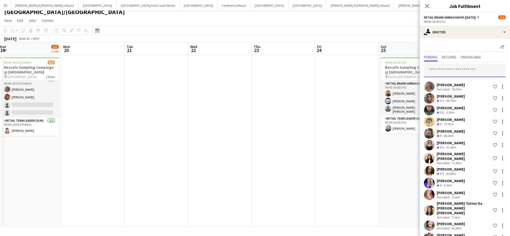
click at [451, 70] on input "text" at bounding box center [465, 70] width 82 height 13
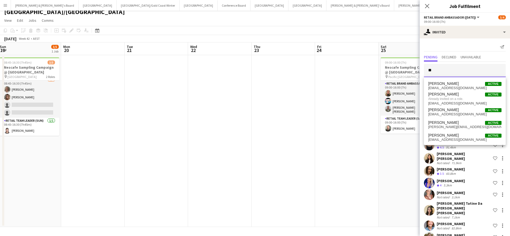
type input "*"
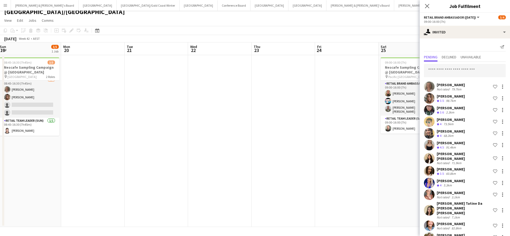
click at [407, 186] on app-date-cell "09:00-16:00 (7h) 4/4 Nescafe Sampling Campaign @ [GEOGRAPHIC_DATA] pin Pacific …" at bounding box center [410, 141] width 63 height 172
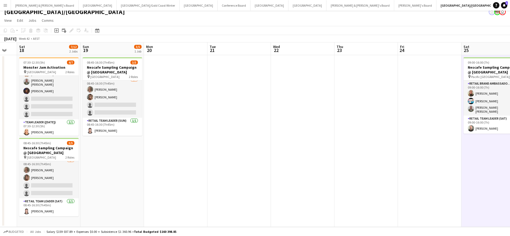
scroll to position [0, 129]
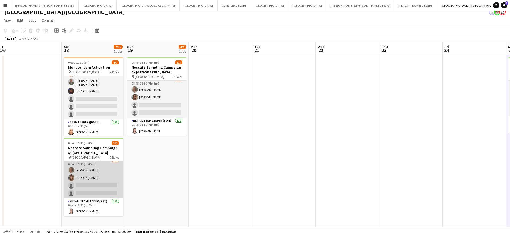
click at [110, 179] on app-card-role "RETAIL Brand Ambassador ([DATE]) 12A [DATE] 08:45-16:30 (7h45m) [PERSON_NAME] […" at bounding box center [94, 178] width 60 height 41
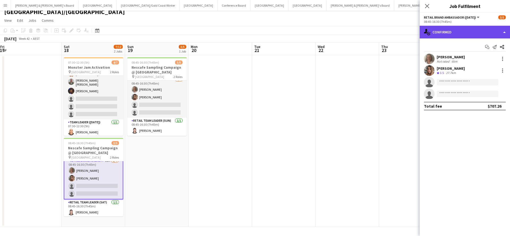
click at [465, 33] on div "single-neutral-actions-check-2 Confirmed" at bounding box center [465, 32] width 90 height 13
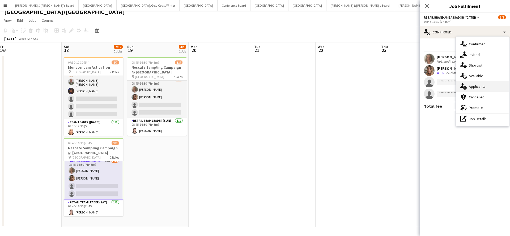
click at [483, 86] on span "Applicants" at bounding box center [477, 86] width 17 height 5
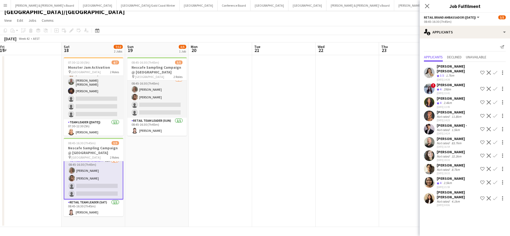
click at [351, 179] on app-date-cell at bounding box center [347, 141] width 63 height 172
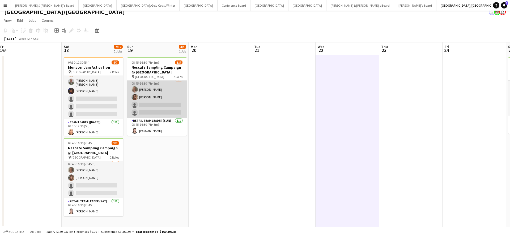
click at [165, 99] on app-card-role "RETAIL Brand Ambassador ([DATE]) 17A [DATE] 08:45-16:30 (7h45m) [PERSON_NAME] […" at bounding box center [157, 97] width 60 height 41
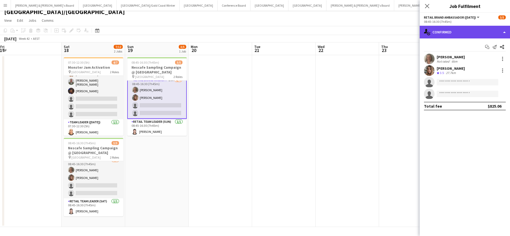
click at [430, 29] on icon "single-neutral-actions-check-2" at bounding box center [427, 32] width 6 height 6
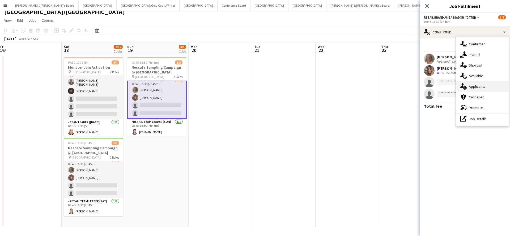
click at [482, 87] on span "Applicants" at bounding box center [477, 86] width 17 height 5
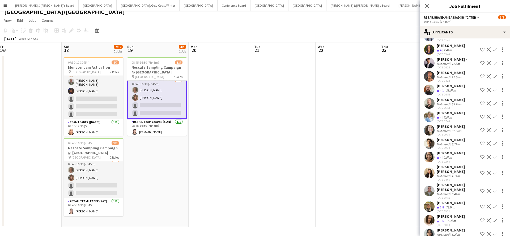
scroll to position [53, 0]
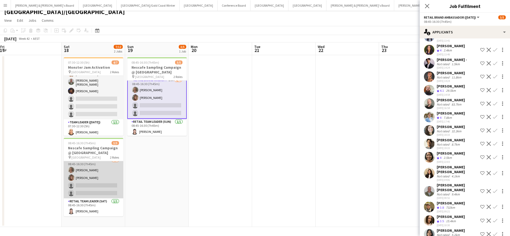
click at [101, 179] on app-card-role "RETAIL Brand Ambassador ([DATE]) 12A [DATE] 08:45-16:30 (7h45m) [PERSON_NAME] […" at bounding box center [94, 178] width 60 height 41
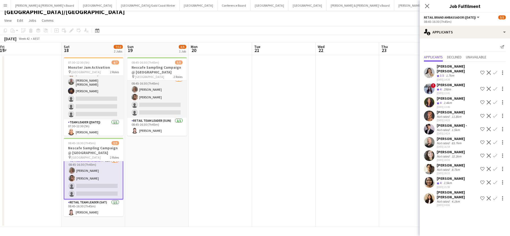
click at [496, 181] on app-icon "Confirm" at bounding box center [495, 183] width 4 height 4
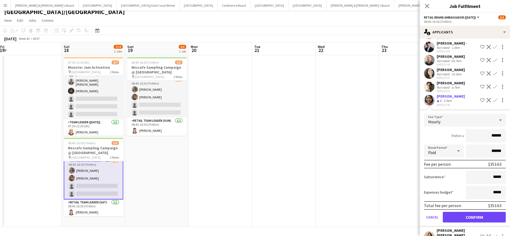
scroll to position [89, 0]
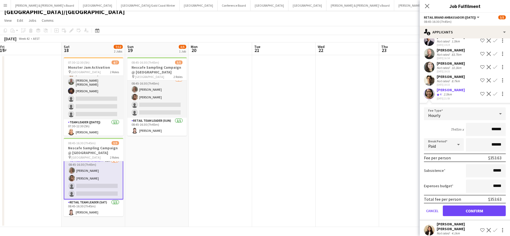
click at [468, 207] on button "Confirm" at bounding box center [474, 211] width 63 height 11
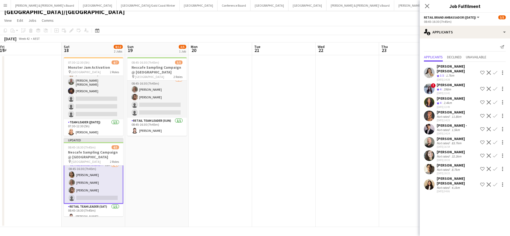
click at [495, 183] on app-icon "Confirm" at bounding box center [495, 185] width 4 height 4
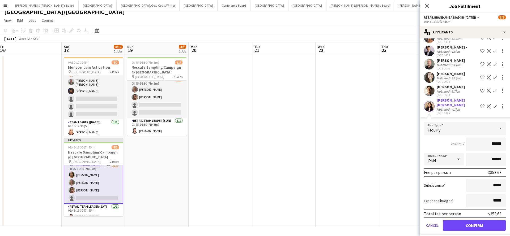
scroll to position [78, 0]
click at [464, 221] on button "Confirm" at bounding box center [474, 226] width 63 height 11
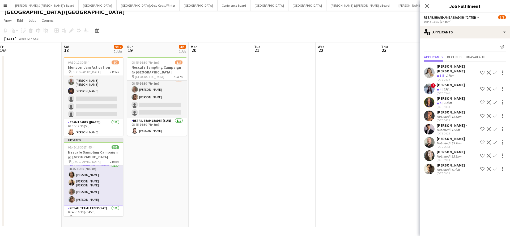
scroll to position [0, 0]
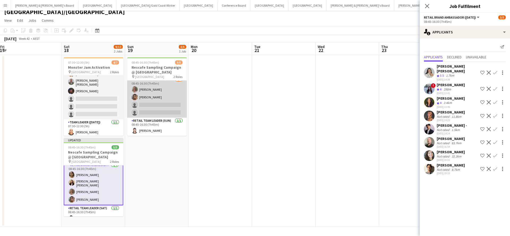
click at [165, 100] on app-card-role "RETAIL Brand Ambassador ([DATE]) 17A [DATE] 08:45-16:30 (7h45m) [PERSON_NAME] […" at bounding box center [157, 97] width 60 height 41
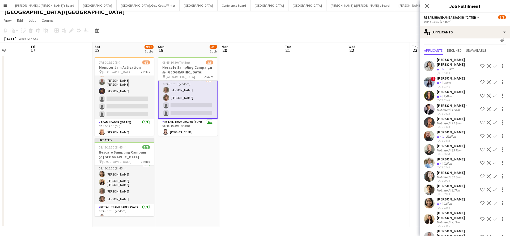
scroll to position [0, 161]
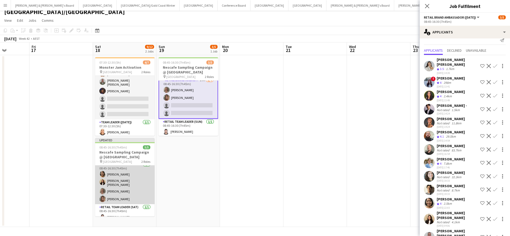
click at [130, 178] on app-card-role "RETAIL Brand Ambassador ([DATE]) [DATE] 08:45-16:30 (7h45m) Kailyn [PERSON_NAME…" at bounding box center [125, 183] width 60 height 43
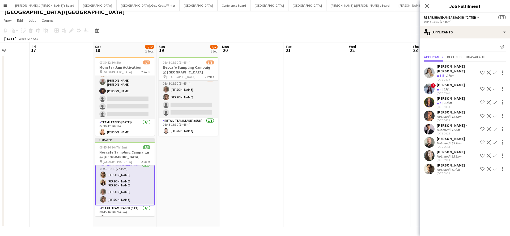
click at [130, 178] on app-card-role "RETAIL Brand Ambassador ([DATE]) [DATE] 08:45-16:30 (7h45m) Kailyn [PERSON_NAME…" at bounding box center [125, 184] width 60 height 44
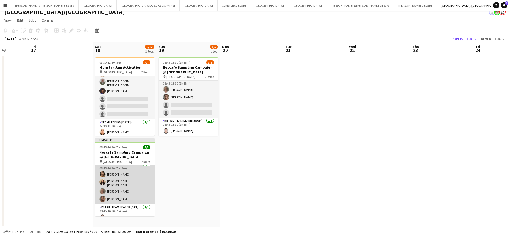
click at [130, 178] on app-card-role "RETAIL Brand Ambassador ([DATE]) [DATE] 08:45-16:30 (7h45m) Kailyn [PERSON_NAME…" at bounding box center [125, 183] width 60 height 43
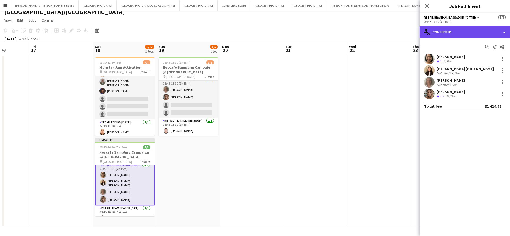
click at [471, 36] on div "single-neutral-actions-check-2 Confirmed" at bounding box center [465, 32] width 90 height 13
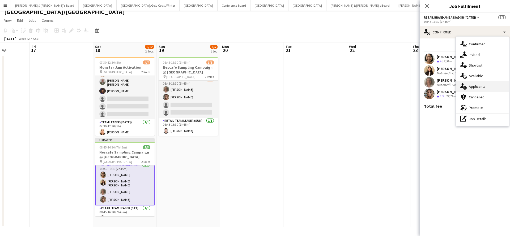
click at [480, 87] on span "Applicants" at bounding box center [477, 86] width 17 height 5
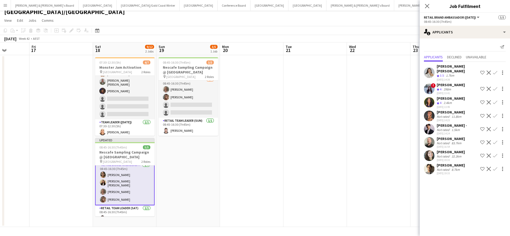
scroll to position [0, 161]
click at [358, 173] on app-date-cell at bounding box center [378, 141] width 63 height 172
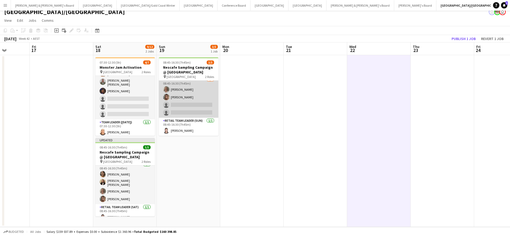
click at [198, 97] on app-card-role "RETAIL Brand Ambassador ([DATE]) 17A [DATE] 08:45-16:30 (7h45m) [PERSON_NAME] […" at bounding box center [189, 97] width 60 height 41
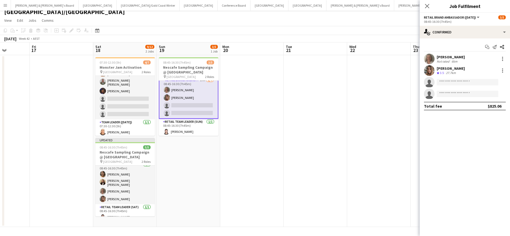
click at [342, 107] on app-date-cell at bounding box center [315, 141] width 63 height 172
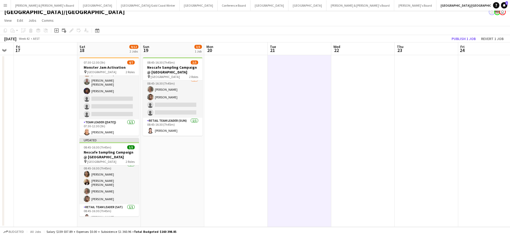
scroll to position [0, 111]
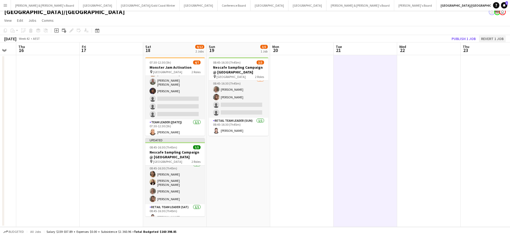
click at [491, 36] on button "Revert 1 job" at bounding box center [492, 38] width 27 height 7
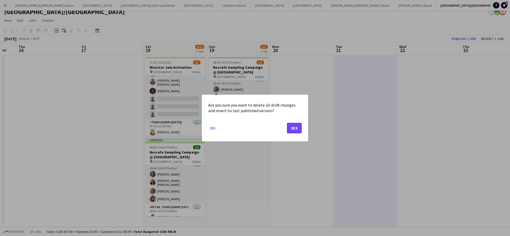
click at [297, 129] on button "Yes" at bounding box center [294, 128] width 15 height 11
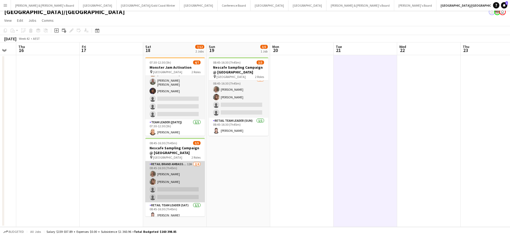
click at [190, 184] on app-card-role "RETAIL Brand Ambassador ([DATE]) 12A [DATE] 08:45-16:30 (7h45m) [PERSON_NAME] […" at bounding box center [175, 182] width 60 height 41
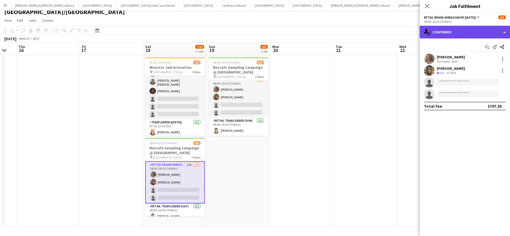
click at [464, 30] on div "single-neutral-actions-check-2 Confirmed" at bounding box center [465, 32] width 90 height 13
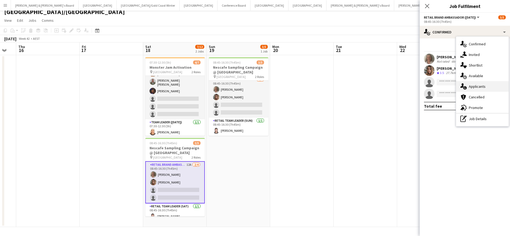
click at [485, 88] on span "Applicants" at bounding box center [477, 86] width 17 height 5
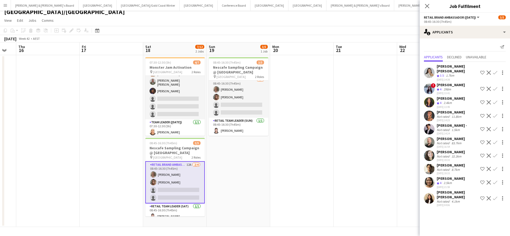
click at [495, 141] on app-icon "Confirm" at bounding box center [495, 143] width 4 height 4
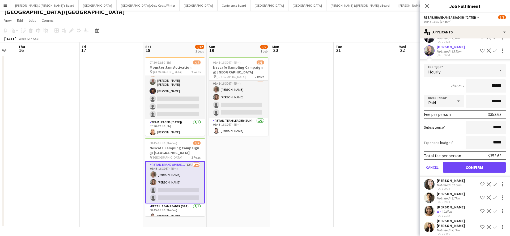
scroll to position [92, 0]
click at [461, 163] on button "Confirm" at bounding box center [474, 168] width 63 height 11
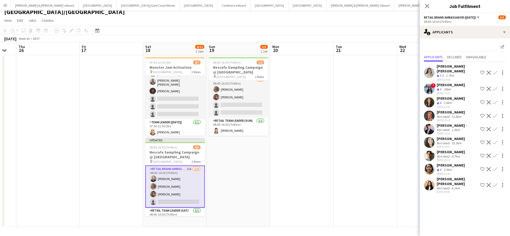
scroll to position [0, 0]
click at [495, 183] on app-icon "Confirm" at bounding box center [495, 185] width 4 height 4
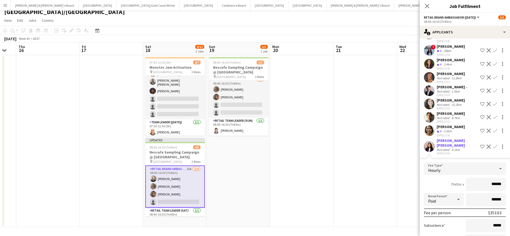
scroll to position [71, 0]
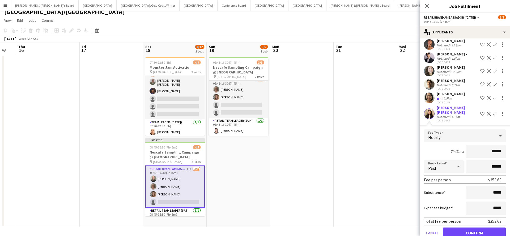
click at [461, 228] on button "Confirm" at bounding box center [474, 233] width 63 height 11
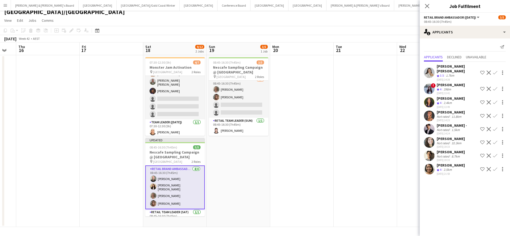
scroll to position [0, 0]
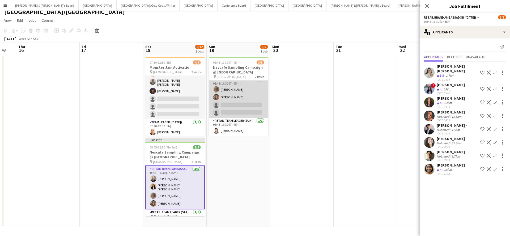
click at [241, 97] on app-card-role "RETAIL Brand Ambassador ([DATE]) 17A [DATE] 08:45-16:30 (7h45m) [PERSON_NAME] […" at bounding box center [239, 97] width 60 height 41
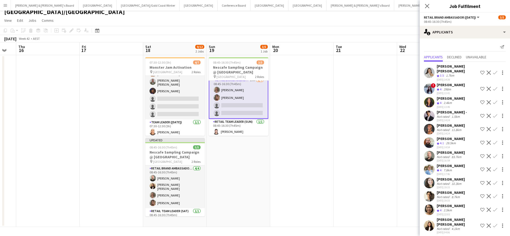
click at [496, 154] on app-icon "Confirm" at bounding box center [495, 156] width 4 height 4
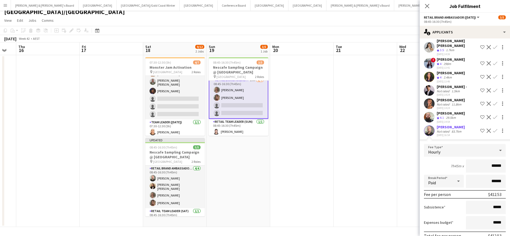
scroll to position [41, 0]
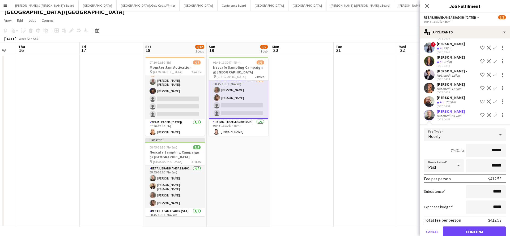
click at [464, 227] on button "Confirm" at bounding box center [474, 232] width 63 height 11
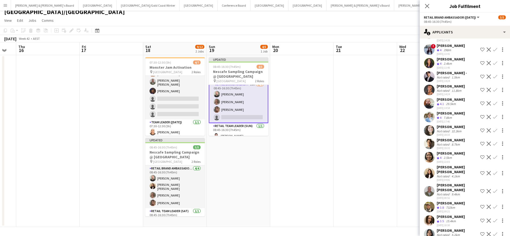
scroll to position [5, 0]
click at [495, 171] on app-icon "Confirm" at bounding box center [495, 173] width 4 height 4
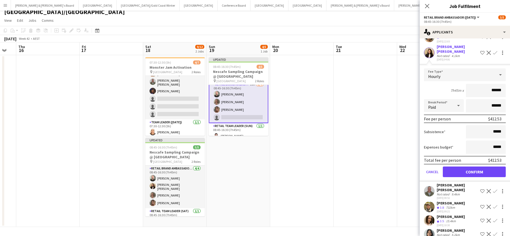
click at [461, 167] on button "Confirm" at bounding box center [474, 172] width 63 height 11
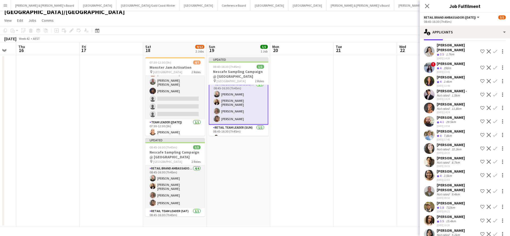
click at [359, 142] on app-date-cell at bounding box center [365, 141] width 63 height 172
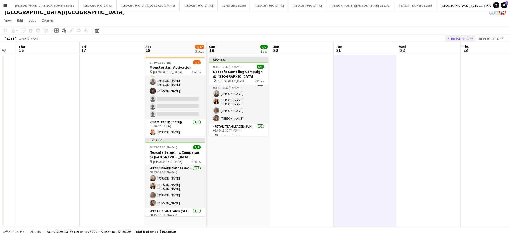
click at [457, 38] on button "Publish 2 jobs" at bounding box center [460, 38] width 31 height 7
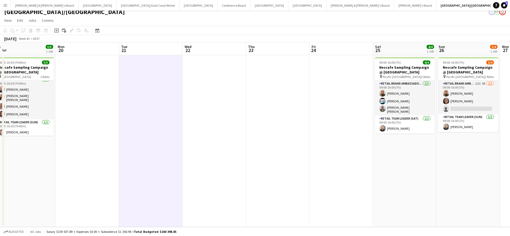
scroll to position [0, 264]
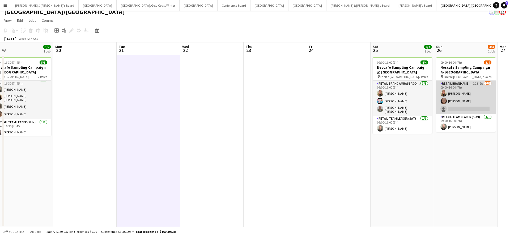
click at [466, 97] on app-card-role "RETAIL Brand Ambassador ([DATE]) 22I 2A [DATE] 09:00-16:00 (7h) [PERSON_NAME] […" at bounding box center [466, 97] width 60 height 33
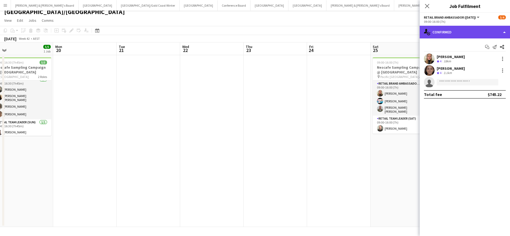
click at [462, 32] on div "single-neutral-actions-check-2 Confirmed" at bounding box center [465, 32] width 90 height 13
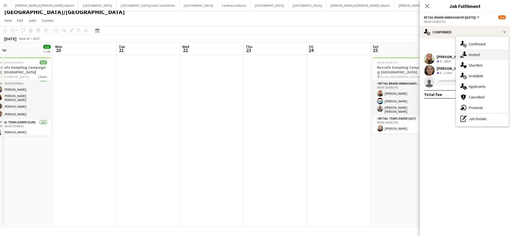
click at [484, 56] on div "single-neutral-actions-share-1 Invited" at bounding box center [482, 54] width 53 height 11
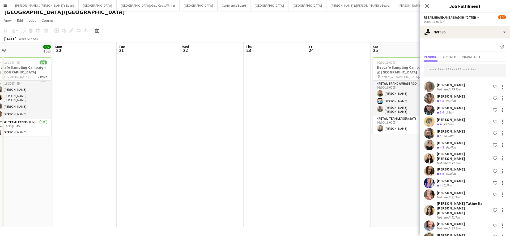
click at [460, 74] on input "text" at bounding box center [465, 70] width 82 height 13
type input "*"
click at [373, 150] on app-date-cell "09:00-16:00 (7h) 4/4 Nescafe Sampling Campaign @ [GEOGRAPHIC_DATA] pin Pacific …" at bounding box center [402, 141] width 63 height 172
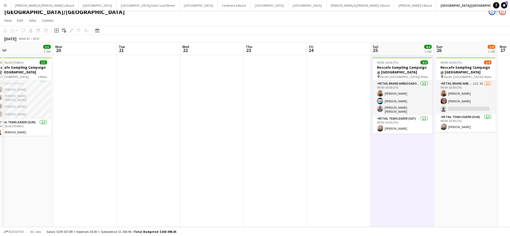
click at [122, 157] on app-date-cell at bounding box center [148, 141] width 63 height 172
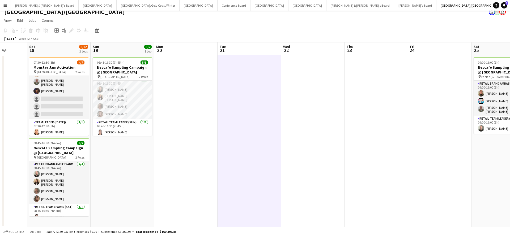
scroll to position [0, 163]
click at [33, 5] on button "[PERSON_NAME] & [PERSON_NAME]'s Board Close" at bounding box center [45, 5] width 68 height 10
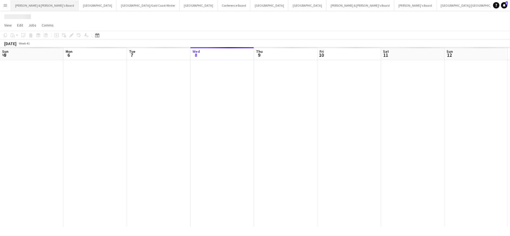
click at [33, 5] on button "[PERSON_NAME] & [PERSON_NAME]'s Board Close" at bounding box center [45, 5] width 68 height 10
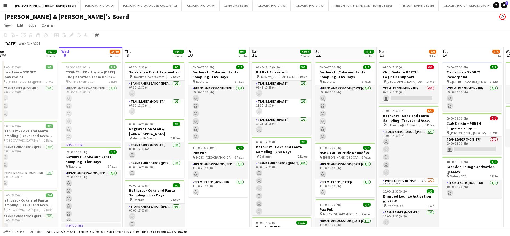
scroll to position [0, 264]
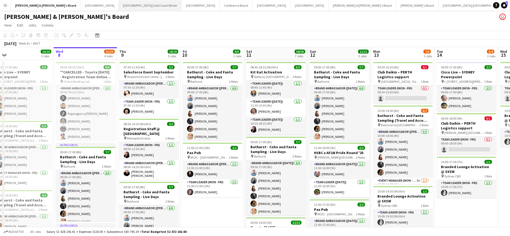
click at [119, 7] on button "[GEOGRAPHIC_DATA]/[GEOGRAPHIC_DATA] Winter Close" at bounding box center [150, 5] width 63 height 10
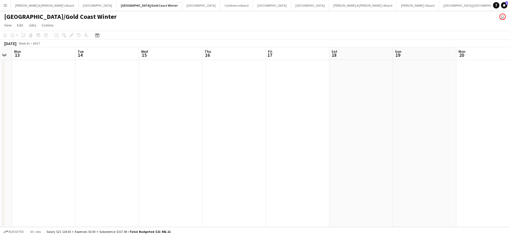
scroll to position [0, 244]
click at [439, 6] on button "[GEOGRAPHIC_DATA]/[GEOGRAPHIC_DATA] Close" at bounding box center [473, 5] width 68 height 10
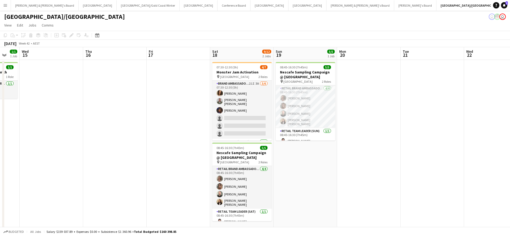
scroll to position [0, 238]
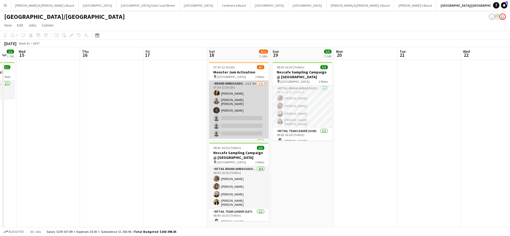
click at [247, 109] on app-card-role "Brand Ambassador ([DATE]) 21I 3A [DATE] 07:30-12:30 (5h) [PERSON_NAME] [PERSON_…" at bounding box center [239, 110] width 60 height 58
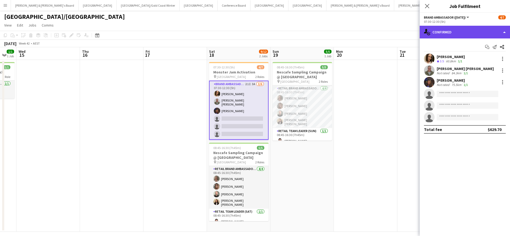
click at [453, 32] on div "single-neutral-actions-check-2 Confirmed" at bounding box center [465, 32] width 90 height 13
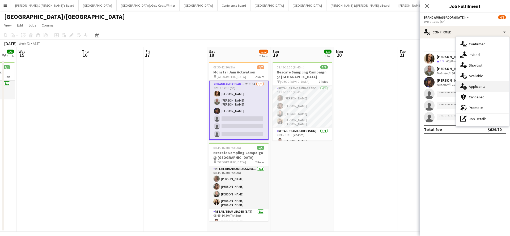
click at [483, 86] on span "Applicants" at bounding box center [477, 86] width 17 height 5
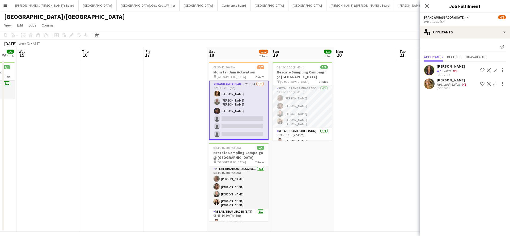
click at [380, 179] on app-date-cell at bounding box center [365, 146] width 63 height 172
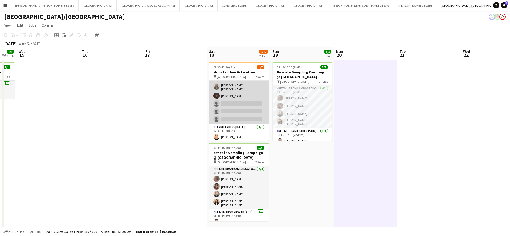
scroll to position [0, 0]
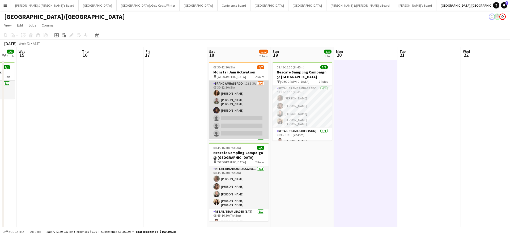
click at [252, 95] on app-card-role "Brand Ambassador ([DATE]) 21I 3A [DATE] 07:30-12:30 (5h) [PERSON_NAME] [PERSON_…" at bounding box center [239, 110] width 60 height 58
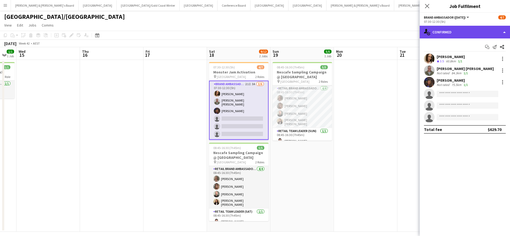
click at [455, 30] on div "single-neutral-actions-check-2 Confirmed" at bounding box center [465, 32] width 90 height 13
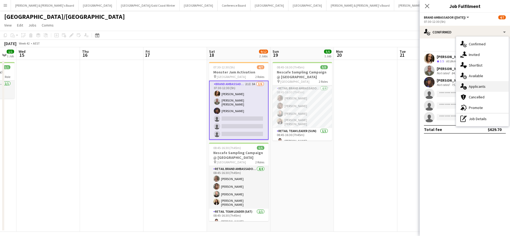
click at [479, 87] on span "Applicants" at bounding box center [477, 86] width 17 height 5
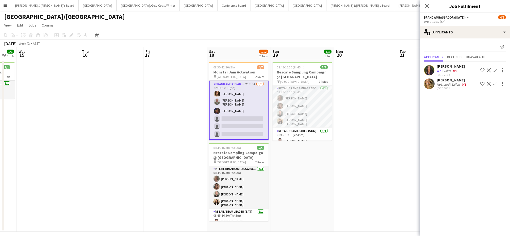
click at [388, 151] on app-date-cell at bounding box center [365, 146] width 63 height 172
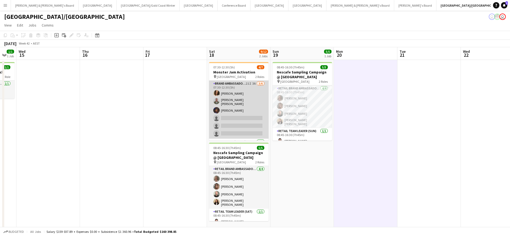
click at [245, 115] on app-card-role "Brand Ambassador ([DATE]) 21I 3A [DATE] 07:30-12:30 (5h) [PERSON_NAME] [PERSON_…" at bounding box center [239, 110] width 60 height 58
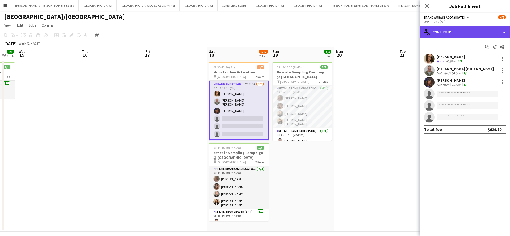
click at [463, 31] on div "single-neutral-actions-check-2 Confirmed" at bounding box center [465, 32] width 90 height 13
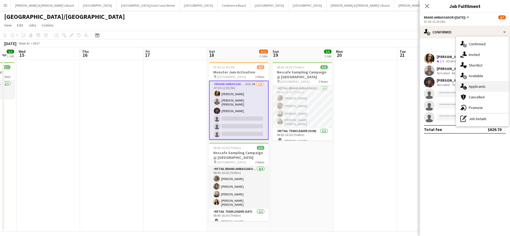
click at [480, 85] on span "Applicants" at bounding box center [477, 86] width 17 height 5
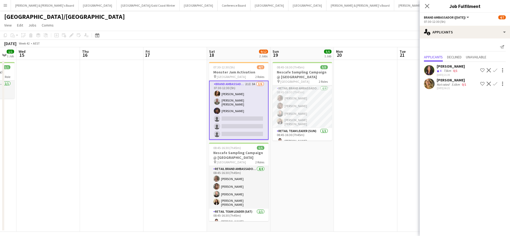
click at [333, 198] on app-date-cell "08:45-16:30 (7h45m) 5/5 Nescafe Sampling Campaign @ [GEOGRAPHIC_DATA] pin Queen…" at bounding box center [301, 146] width 63 height 172
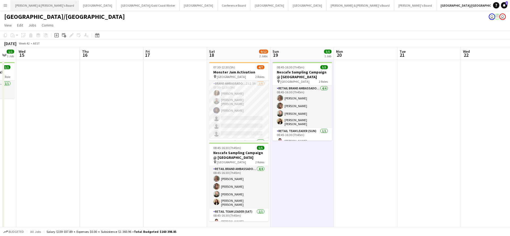
click at [35, 8] on button "[PERSON_NAME] & [PERSON_NAME]'s Board Close" at bounding box center [45, 5] width 68 height 10
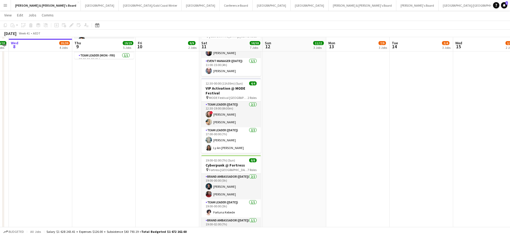
scroll to position [333, 0]
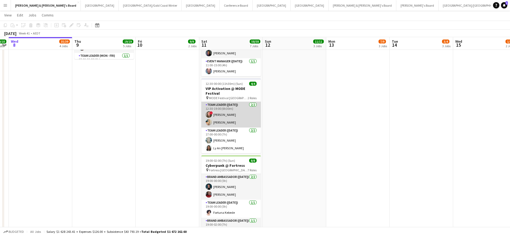
click at [229, 115] on app-card-role "Team Leader ([DATE]) [DATE] 12:30-19:00 (6h30m) ! [PERSON_NAME] [PERSON_NAME]" at bounding box center [231, 115] width 60 height 26
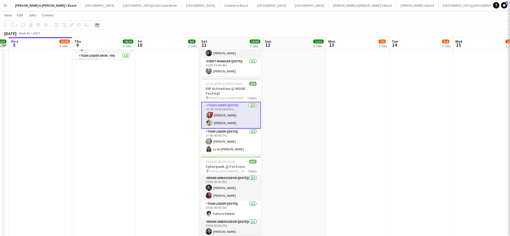
click at [229, 115] on app-card-role "Team Leader ([DATE]) [DATE] 12:30-19:00 (6h30m) ! [PERSON_NAME] [PERSON_NAME]" at bounding box center [231, 115] width 60 height 27
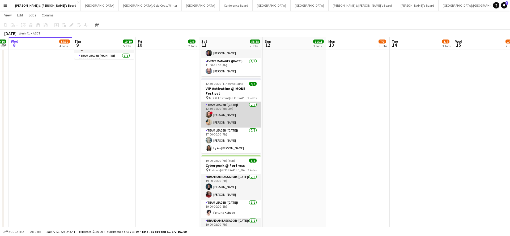
click at [241, 111] on app-card-role "Team Leader ([DATE]) [DATE] 12:30-19:00 (6h30m) ! [PERSON_NAME] [PERSON_NAME]" at bounding box center [231, 115] width 60 height 26
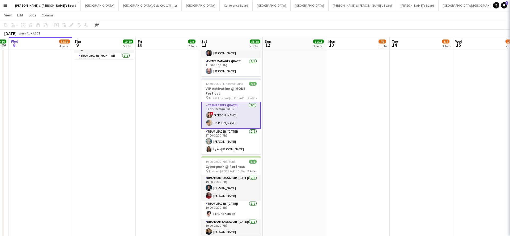
scroll to position [0, 245]
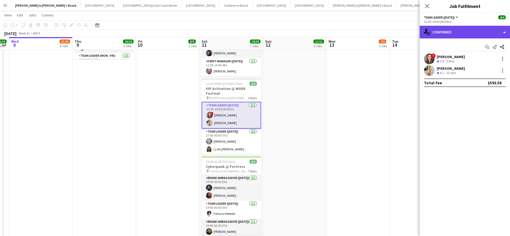
click at [451, 34] on div "single-neutral-actions-check-2 Confirmed" at bounding box center [465, 32] width 90 height 13
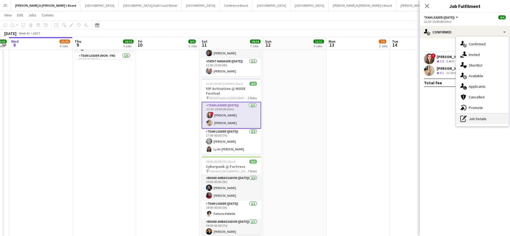
click at [471, 122] on div "pen-write Job Details" at bounding box center [482, 119] width 53 height 11
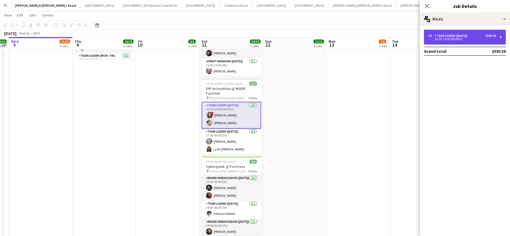
click at [460, 39] on div "12:30-19:00 (6h30m)" at bounding box center [462, 39] width 68 height 3
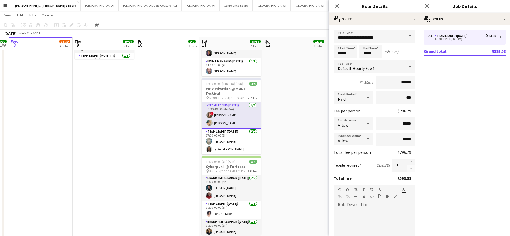
click at [341, 52] on input "*****" at bounding box center [345, 51] width 23 height 13
click at [341, 41] on div at bounding box center [340, 42] width 11 height 5
click at [351, 60] on div at bounding box center [350, 60] width 11 height 5
type input "*****"
click at [351, 60] on div at bounding box center [350, 60] width 11 height 5
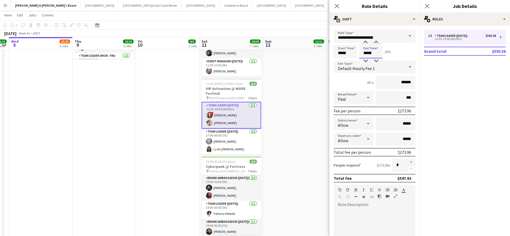
click at [369, 52] on input "*****" at bounding box center [370, 51] width 23 height 13
click at [366, 58] on input "*****" at bounding box center [370, 51] width 23 height 13
click at [365, 62] on div at bounding box center [365, 60] width 11 height 5
click at [378, 43] on div at bounding box center [376, 42] width 11 height 5
type input "*****"
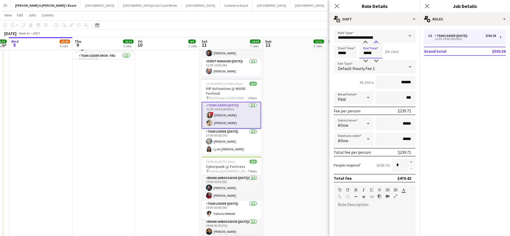
click at [378, 43] on div at bounding box center [376, 42] width 11 height 5
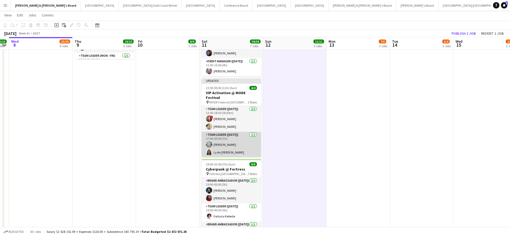
click at [231, 140] on app-card-role "Team Leader ([DATE]) [DATE] 17:00-00:00 (7h) [PERSON_NAME] Ly An [PERSON_NAME]" at bounding box center [232, 145] width 60 height 26
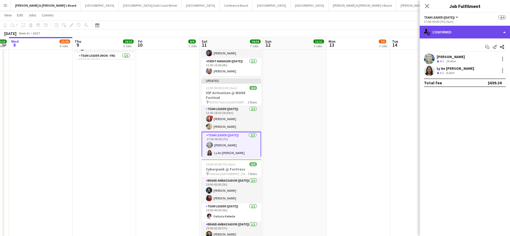
click at [455, 32] on div "single-neutral-actions-check-2 Confirmed" at bounding box center [465, 32] width 90 height 13
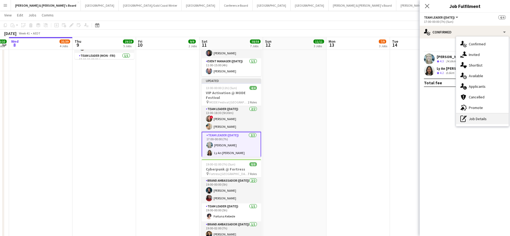
click at [478, 118] on div "pen-write Job Details" at bounding box center [482, 119] width 53 height 11
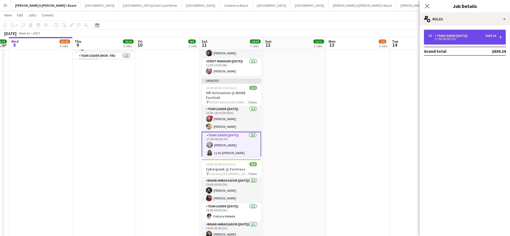
click at [458, 40] on div "17:00-00:00 (7h)" at bounding box center [462, 39] width 68 height 3
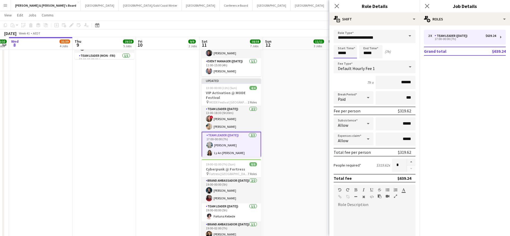
click at [346, 50] on input "*****" at bounding box center [345, 51] width 23 height 13
click at [350, 42] on div at bounding box center [350, 42] width 11 height 5
type input "*****"
click at [350, 42] on div at bounding box center [350, 42] width 11 height 5
click at [370, 51] on input "*****" at bounding box center [370, 51] width 23 height 13
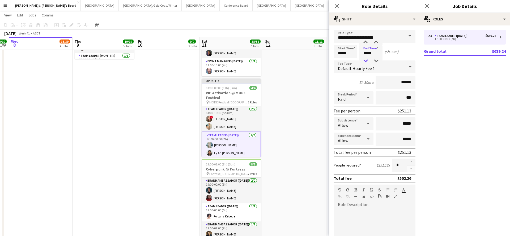
click at [364, 60] on div at bounding box center [365, 60] width 11 height 5
click at [377, 41] on div at bounding box center [376, 42] width 11 height 5
type input "*****"
click at [377, 41] on div at bounding box center [376, 42] width 11 height 5
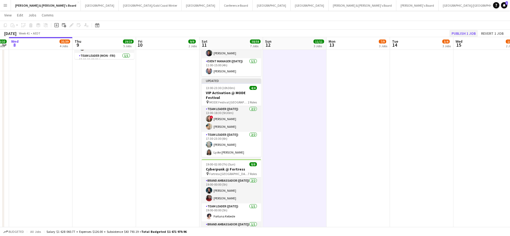
click at [468, 33] on button "Publish 1 job" at bounding box center [463, 33] width 28 height 7
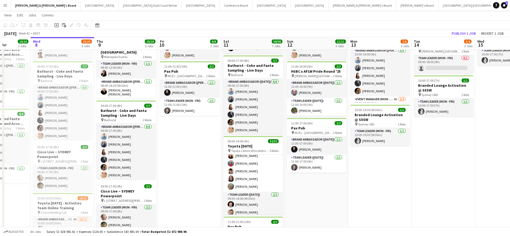
scroll to position [238, 0]
click at [252, 207] on app-card-role "Team Leader ([DATE]) [DATE] 09:30-14:00 (4h30m) [PERSON_NAME] [PERSON_NAME]" at bounding box center [253, 205] width 60 height 26
click at [252, 210] on app-card-role "Team Leader ([DATE]) [DATE] 09:30-14:00 (4h30m) [PERSON_NAME] [PERSON_NAME]" at bounding box center [253, 205] width 60 height 26
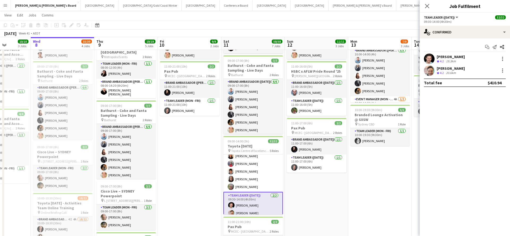
click at [457, 58] on div "[PERSON_NAME]" at bounding box center [451, 56] width 28 height 5
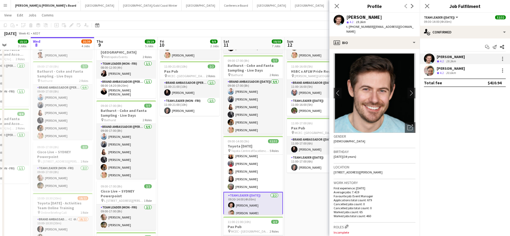
drag, startPoint x: 372, startPoint y: 27, endPoint x: 403, endPoint y: 28, distance: 31.1
click at [403, 28] on span "| [EMAIL_ADDRESS][DOMAIN_NAME]" at bounding box center [379, 29] width 67 height 9
copy span "[EMAIL_ADDRESS][DOMAIN_NAME]"
click at [445, 74] on div "Crew rating 4.2" at bounding box center [441, 73] width 8 height 5
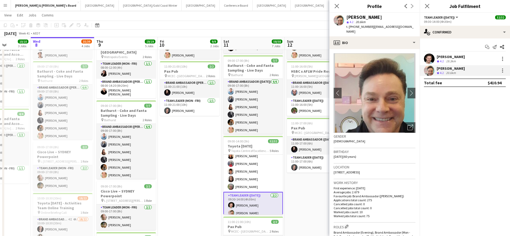
drag, startPoint x: 371, startPoint y: 27, endPoint x: 396, endPoint y: 27, distance: 25.8
click at [396, 27] on span "| [EMAIL_ADDRESS][DOMAIN_NAME]" at bounding box center [379, 29] width 67 height 9
copy span "[EMAIL_ADDRESS][DOMAIN_NAME]"
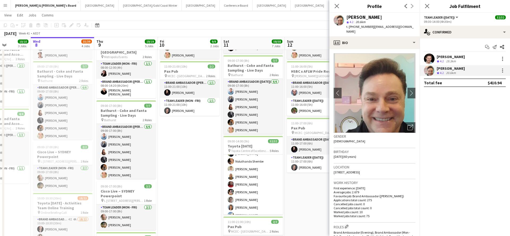
scroll to position [152, 0]
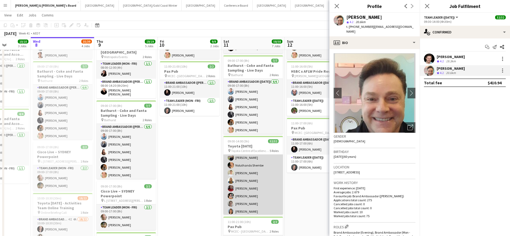
click at [272, 180] on app-card-role "Brand Ambassador ([DATE]) 20/20 09:30-14:00 (4h30m) [PERSON_NAME] [PERSON_NAME]…" at bounding box center [253, 196] width 60 height 166
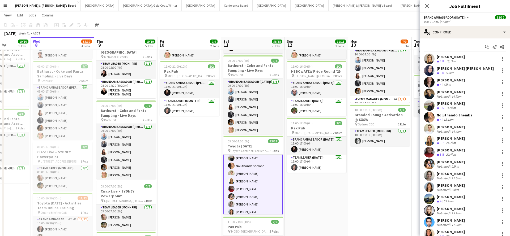
click at [456, 62] on div "16.1km" at bounding box center [451, 61] width 12 height 5
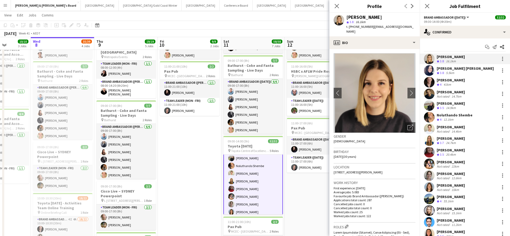
drag, startPoint x: 370, startPoint y: 27, endPoint x: 410, endPoint y: 29, distance: 39.9
click at [411, 29] on div "[PERSON_NAME] star 3.8 16.1km t. [PHONE_NUMBER] | [EMAIL_ADDRESS][DOMAIN_NAME]" at bounding box center [374, 25] width 90 height 24
copy span "[EMAIL_ADDRESS][DOMAIN_NAME]"
click at [443, 72] on span "3.8" at bounding box center [442, 73] width 4 height 4
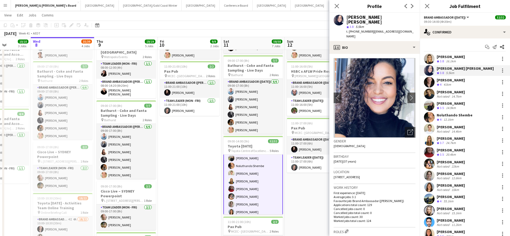
drag, startPoint x: 370, startPoint y: 27, endPoint x: 397, endPoint y: 29, distance: 27.2
click at [397, 29] on div "t. [PHONE_NUMBER] | [EMAIL_ADDRESS][DOMAIN_NAME]" at bounding box center [380, 34] width 69 height 10
copy span "[EMAIL_ADDRESS][DOMAIN_NAME]"
click at [452, 81] on div "[PERSON_NAME]" at bounding box center [451, 80] width 28 height 5
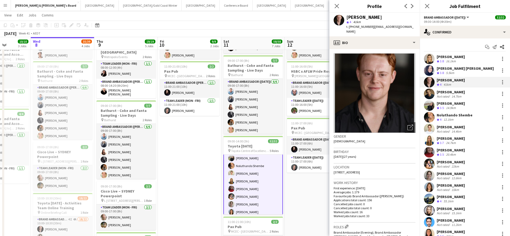
drag, startPoint x: 370, startPoint y: 26, endPoint x: 400, endPoint y: 29, distance: 30.2
click at [400, 29] on div "[PERSON_NAME] star 4 41km t. [PHONE_NUMBER] | [EMAIL_ADDRESS][DOMAIN_NAME]" at bounding box center [374, 25] width 90 height 24
copy span "[EMAIL_ADDRESS][DOMAIN_NAME]"
click at [452, 94] on div "[PERSON_NAME]" at bounding box center [451, 92] width 28 height 5
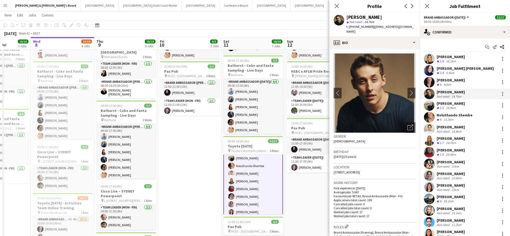
drag, startPoint x: 370, startPoint y: 27, endPoint x: 387, endPoint y: 34, distance: 18.2
click at [388, 35] on div "[PERSON_NAME] star Not rated 14.7km t. [PHONE_NUMBER] | [EMAIL_ADDRESS][DOMAIN_…" at bounding box center [374, 25] width 90 height 24
copy span "[EMAIL_ADDRESS][DOMAIN_NAME]"
click at [444, 107] on span "3.5" at bounding box center [442, 108] width 4 height 4
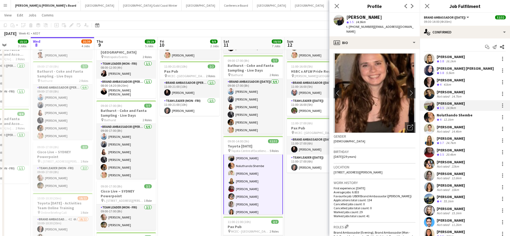
drag, startPoint x: 370, startPoint y: 27, endPoint x: 404, endPoint y: 27, distance: 34.0
click at [404, 27] on div "[PERSON_NAME] star 3.5 14.9km t. [PHONE_NUMBER] | [EMAIL_ADDRESS][DOMAIN_NAME]" at bounding box center [374, 25] width 90 height 24
copy span "[EMAIL_ADDRESS][DOMAIN_NAME]"
click at [452, 118] on div "12.1km" at bounding box center [449, 120] width 12 height 5
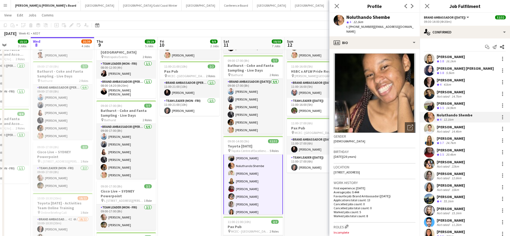
drag, startPoint x: 370, startPoint y: 27, endPoint x: 413, endPoint y: 29, distance: 42.3
click at [413, 29] on div "t. [PHONE_NUMBER] | [EMAIL_ADDRESS][DOMAIN_NAME]" at bounding box center [380, 29] width 69 height 10
copy span "[EMAIL_ADDRESS][DOMAIN_NAME]"
click at [450, 129] on div "[PERSON_NAME]" at bounding box center [451, 127] width 28 height 5
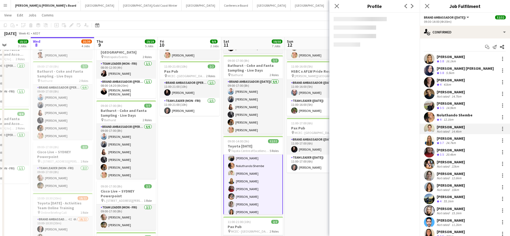
click at [450, 129] on div "[PERSON_NAME]" at bounding box center [451, 127] width 28 height 5
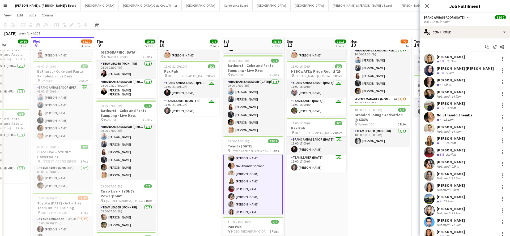
click at [452, 128] on div "[PERSON_NAME]" at bounding box center [451, 127] width 28 height 5
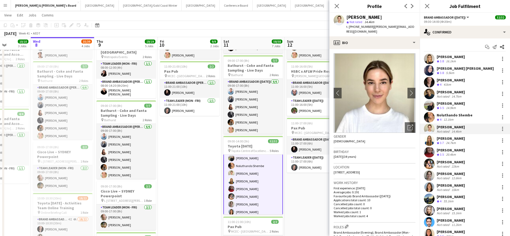
drag, startPoint x: 370, startPoint y: 27, endPoint x: 407, endPoint y: 28, distance: 36.7
click at [407, 28] on span "| [PERSON_NAME][EMAIL_ADDRESS][DOMAIN_NAME]" at bounding box center [380, 29] width 68 height 9
copy span "[PERSON_NAME][EMAIL_ADDRESS][DOMAIN_NAME]"
click at [455, 142] on div "24.7km" at bounding box center [451, 143] width 12 height 5
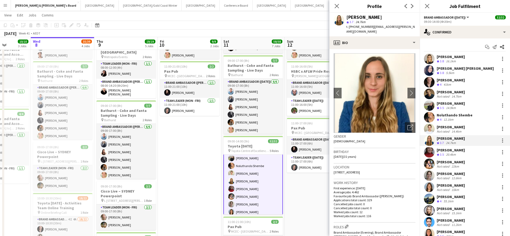
drag, startPoint x: 370, startPoint y: 27, endPoint x: 410, endPoint y: 28, distance: 39.9
click at [410, 28] on div "[PERSON_NAME] star 3.7 24.7km t. [PHONE_NUMBER] | [EMAIL_ADDRESS][PERSON_NAME][…" at bounding box center [374, 25] width 90 height 24
copy span "[EMAIL_ADDRESS][PERSON_NAME][DOMAIN_NAME]"
click at [447, 153] on div "20.4km" at bounding box center [451, 155] width 12 height 5
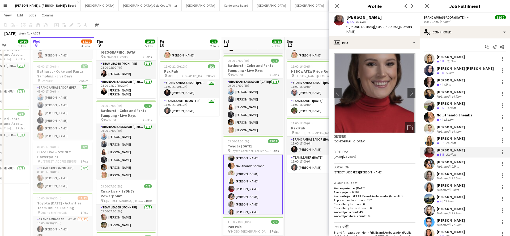
drag, startPoint x: 372, startPoint y: 26, endPoint x: 404, endPoint y: 27, distance: 32.2
click at [404, 27] on span "| [EMAIL_ADDRESS][DOMAIN_NAME]" at bounding box center [379, 29] width 67 height 9
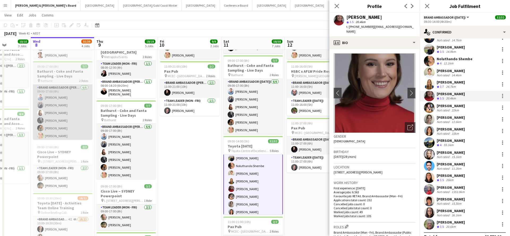
scroll to position [60, 0]
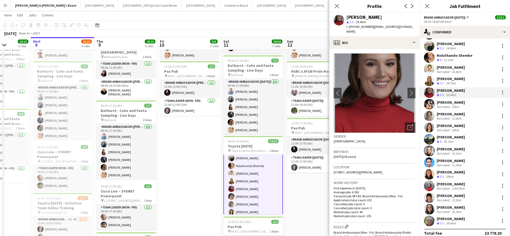
click at [447, 104] on div "[PERSON_NAME]" at bounding box center [451, 102] width 28 height 5
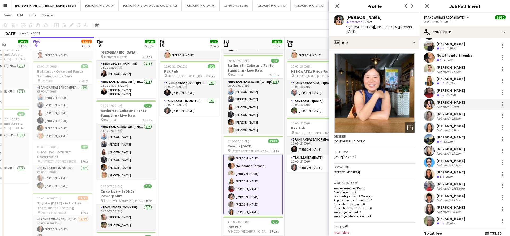
drag, startPoint x: 372, startPoint y: 27, endPoint x: 409, endPoint y: 26, distance: 36.7
click at [409, 26] on div "[PERSON_NAME] star Not rated 22km t. [PHONE_NUMBER] | [EMAIL_ADDRESS][DOMAIN_NA…" at bounding box center [374, 25] width 90 height 24
click at [453, 117] on div "12.6km" at bounding box center [457, 119] width 12 height 4
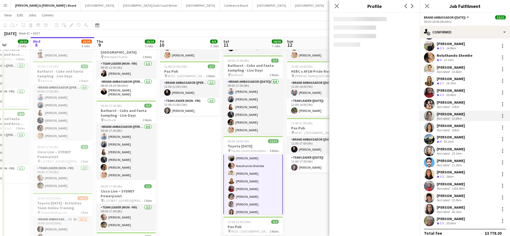
click at [453, 117] on div "12.6km" at bounding box center [457, 119] width 12 height 4
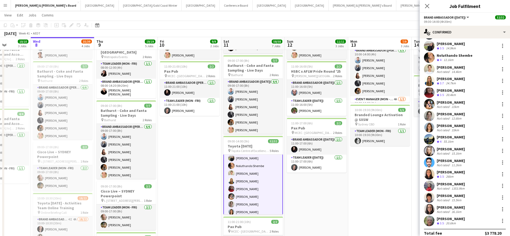
click at [440, 113] on div "[PERSON_NAME]" at bounding box center [451, 114] width 28 height 5
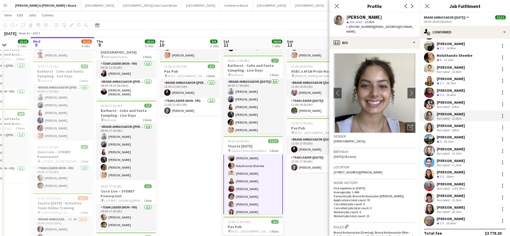
drag, startPoint x: 370, startPoint y: 27, endPoint x: 417, endPoint y: 30, distance: 46.3
click at [417, 30] on app-profile-header "Azzurra [PERSON_NAME] star Not rated 12.6km t. [PHONE_NUMBER] | [EMAIL_ADDRESS]…" at bounding box center [374, 25] width 90 height 24
click at [449, 128] on div "[PERSON_NAME]" at bounding box center [451, 126] width 28 height 5
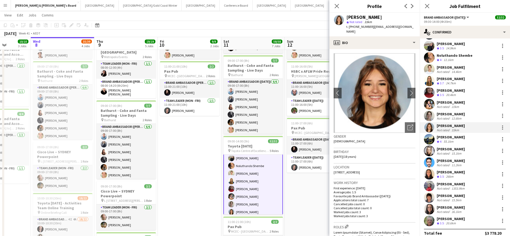
drag, startPoint x: 371, startPoint y: 27, endPoint x: 412, endPoint y: 26, distance: 41.2
click at [412, 26] on div "[PERSON_NAME] star Not rated 33km t. [PHONE_NUMBER] | [EMAIL_ADDRESS][DOMAIN_NA…" at bounding box center [374, 25] width 90 height 24
click at [451, 140] on div "55.1km" at bounding box center [449, 142] width 12 height 5
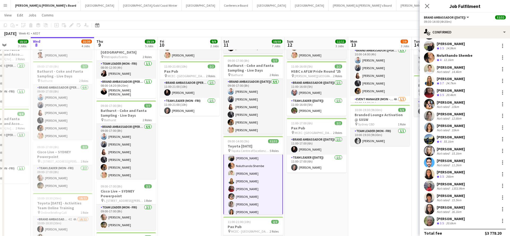
click at [465, 140] on div "Crew rating 4 55.1km" at bounding box center [451, 142] width 28 height 5
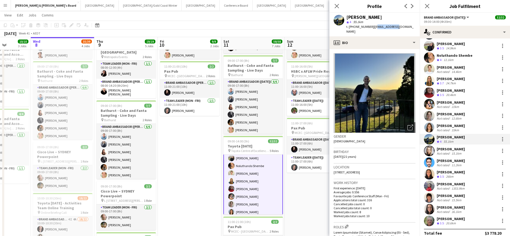
drag, startPoint x: 371, startPoint y: 27, endPoint x: 391, endPoint y: 27, distance: 19.9
click at [391, 27] on span "| [EMAIL_ADDRESS][DOMAIN_NAME]" at bounding box center [379, 29] width 67 height 9
drag, startPoint x: 370, startPoint y: 26, endPoint x: 404, endPoint y: 27, distance: 33.7
click at [404, 27] on span "| [EMAIL_ADDRESS][DOMAIN_NAME]" at bounding box center [379, 29] width 67 height 9
click at [447, 153] on div "Not rated" at bounding box center [444, 154] width 14 height 4
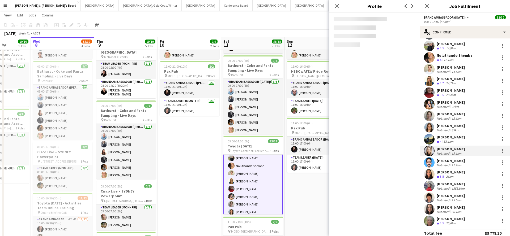
click at [447, 153] on div "Not rated" at bounding box center [444, 154] width 14 height 4
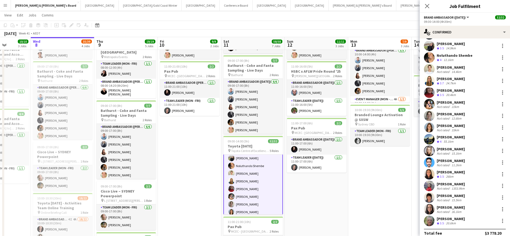
click at [465, 151] on div "[PERSON_NAME]" at bounding box center [451, 149] width 28 height 5
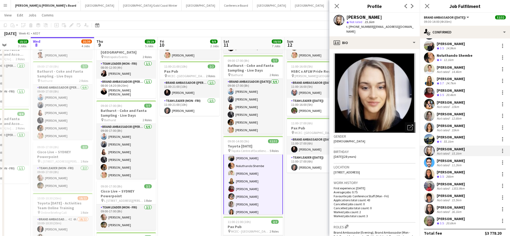
drag, startPoint x: 370, startPoint y: 27, endPoint x: 396, endPoint y: 29, distance: 25.3
click at [396, 29] on div "[PERSON_NAME] star Not rated 15.1km t. [PHONE_NUMBER] | [EMAIL_ADDRESS][DOMAIN_…" at bounding box center [374, 25] width 90 height 24
click at [446, 165] on div "Not rated" at bounding box center [444, 165] width 14 height 4
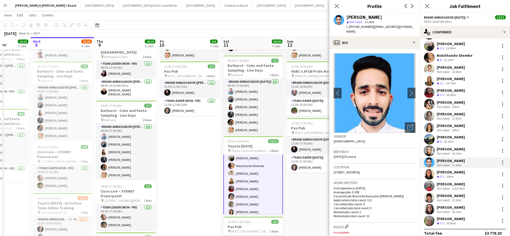
drag, startPoint x: 370, startPoint y: 27, endPoint x: 408, endPoint y: 28, distance: 38.0
click at [408, 28] on div "[PERSON_NAME] star Not rated 11.2km t. [PHONE_NUMBER] | [EMAIL_ADDRESS][DOMAIN_…" at bounding box center [374, 25] width 90 height 24
click at [447, 175] on div "26km" at bounding box center [450, 177] width 10 height 5
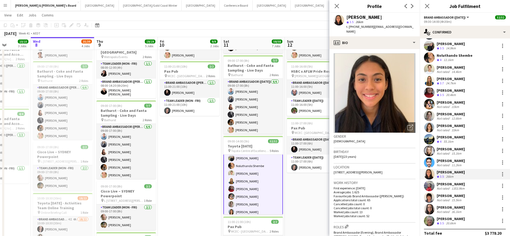
drag, startPoint x: 370, startPoint y: 27, endPoint x: 398, endPoint y: 26, distance: 28.2
click at [399, 29] on div "t. [PHONE_NUMBER] | [EMAIL_ADDRESS][DOMAIN_NAME]" at bounding box center [380, 29] width 69 height 10
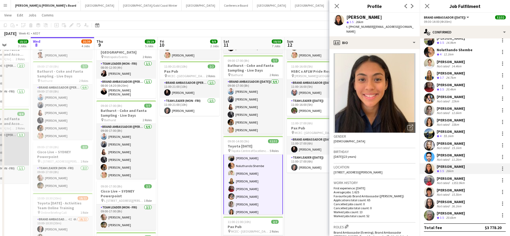
scroll to position [65, 0]
click at [452, 180] on div "[PERSON_NAME]" at bounding box center [451, 178] width 29 height 5
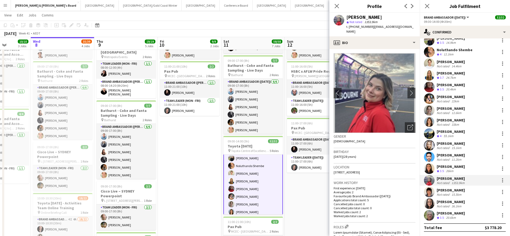
drag, startPoint x: 370, startPoint y: 27, endPoint x: 401, endPoint y: 29, distance: 30.4
click at [448, 193] on div "Not rated" at bounding box center [444, 195] width 14 height 4
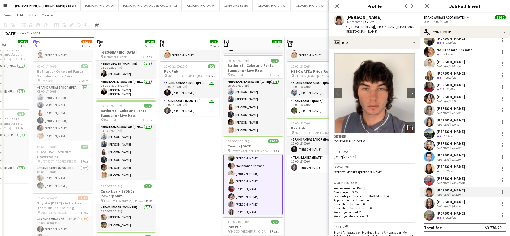
drag, startPoint x: 370, startPoint y: 26, endPoint x: 395, endPoint y: 29, distance: 24.3
click at [395, 29] on div "t. [PHONE_NUMBER] | [PERSON_NAME][EMAIL_ADDRESS][DOMAIN_NAME]" at bounding box center [380, 29] width 69 height 10
click at [456, 203] on div "[PERSON_NAME]" at bounding box center [451, 202] width 28 height 5
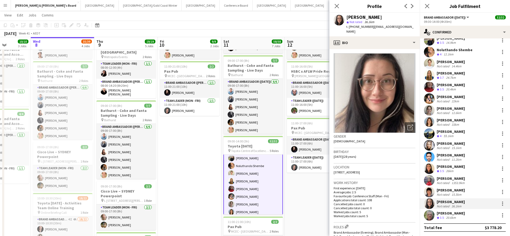
drag, startPoint x: 372, startPoint y: 27, endPoint x: 412, endPoint y: 27, distance: 39.6
click at [412, 28] on div "[PERSON_NAME] star Not rated 36.1km t. [PHONE_NUMBER] | [EMAIL_ADDRESS][DOMAIN_…" at bounding box center [374, 25] width 90 height 24
click at [446, 216] on div "20.6km" at bounding box center [451, 218] width 12 height 5
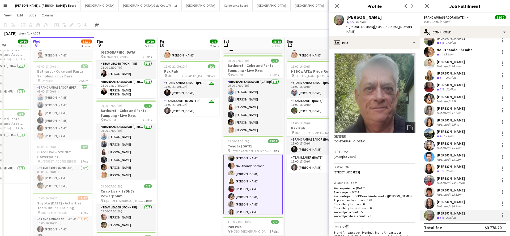
drag, startPoint x: 370, startPoint y: 27, endPoint x: 401, endPoint y: 27, distance: 31.1
click at [401, 27] on div "[PERSON_NAME] star 3.5 20.6km t. [PHONE_NUMBER] | [EMAIL_ADDRESS][DOMAIN_NAME]" at bounding box center [374, 25] width 90 height 24
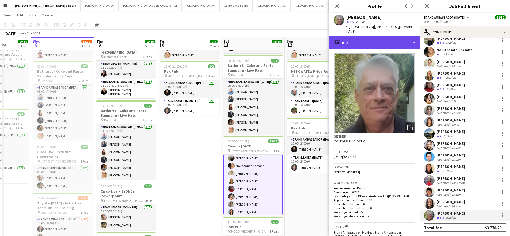
click at [368, 36] on div "profile Bio" at bounding box center [374, 42] width 90 height 13
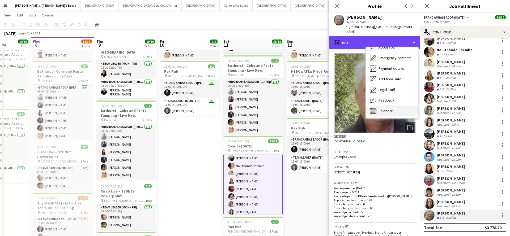
scroll to position [39, 0]
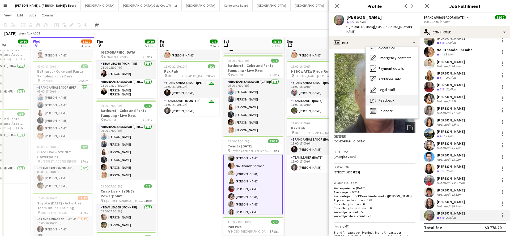
click at [388, 98] on span "Feedback" at bounding box center [387, 100] width 16 height 5
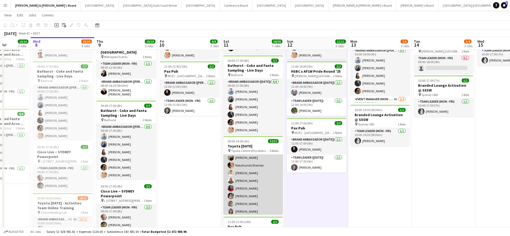
click at [245, 209] on app-card-role "Brand Ambassador ([DATE]) 20/20 09:30-14:00 (4h30m) [PERSON_NAME] [PERSON_NAME]…" at bounding box center [253, 196] width 60 height 166
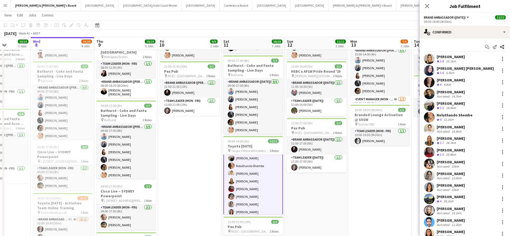
click at [453, 188] on div "33km" at bounding box center [456, 190] width 10 height 4
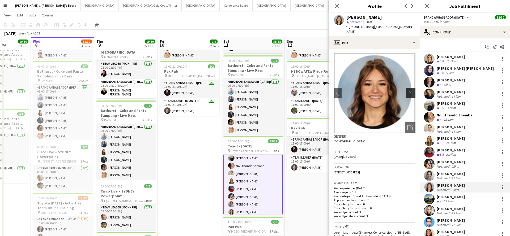
click at [413, 90] on app-icon "chevron-right" at bounding box center [412, 93] width 8 height 6
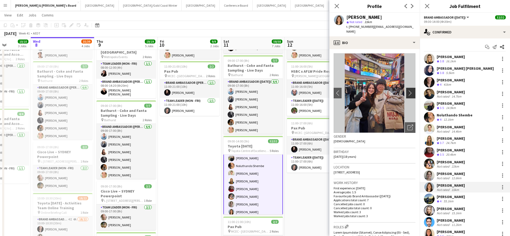
click at [411, 90] on app-icon "chevron-right" at bounding box center [412, 93] width 8 height 6
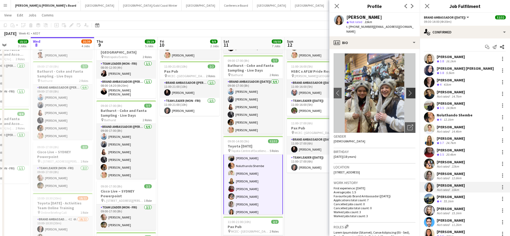
click at [410, 90] on app-icon "chevron-right" at bounding box center [412, 93] width 8 height 6
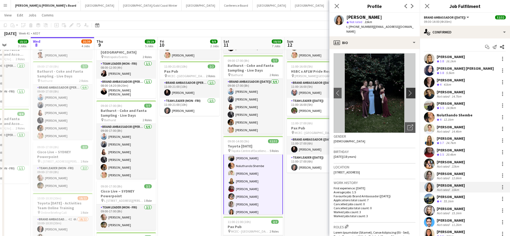
click at [410, 90] on app-icon "chevron-right" at bounding box center [412, 93] width 8 height 6
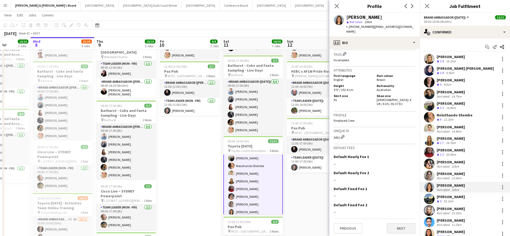
scroll to position [308, 0]
click at [398, 229] on button "Next" at bounding box center [401, 229] width 29 height 11
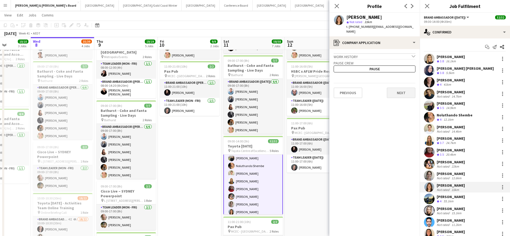
click at [401, 91] on button "Next" at bounding box center [401, 93] width 29 height 11
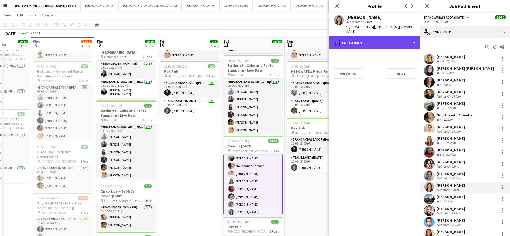
click at [392, 36] on div "pencil4 Employment" at bounding box center [374, 42] width 90 height 13
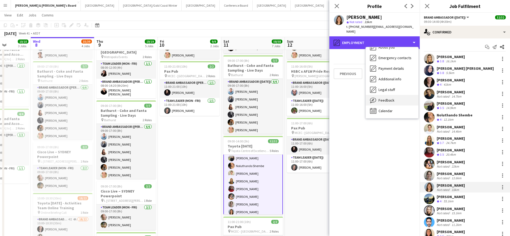
scroll to position [39, 0]
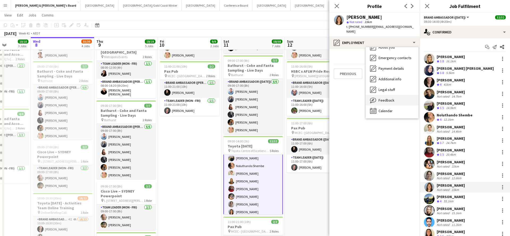
click at [389, 98] on span "Feedback" at bounding box center [387, 100] width 16 height 5
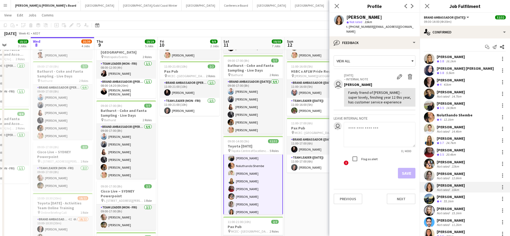
click at [449, 211] on div "[PERSON_NAME]" at bounding box center [451, 209] width 28 height 5
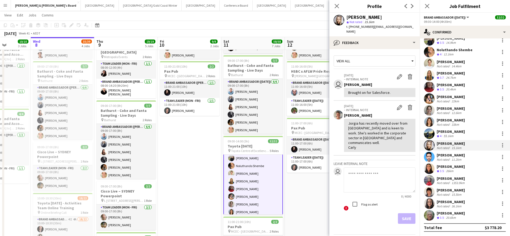
scroll to position [65, 0]
click at [450, 192] on div "[PERSON_NAME]" at bounding box center [451, 190] width 28 height 5
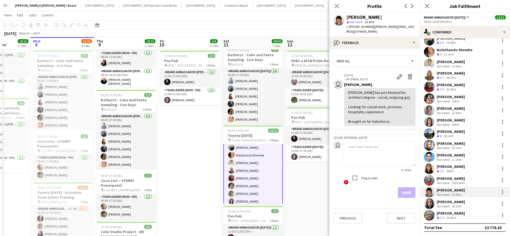
scroll to position [92, 0]
click at [451, 202] on div "[PERSON_NAME]" at bounding box center [451, 202] width 28 height 5
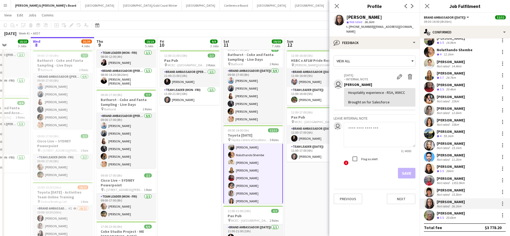
click at [453, 138] on div "55.1km" at bounding box center [449, 136] width 12 height 5
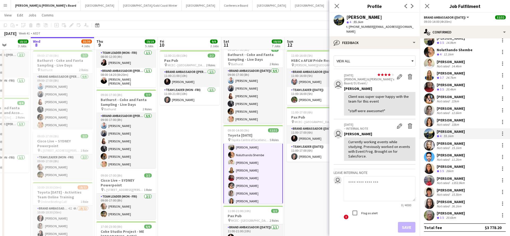
click at [449, 121] on div "[PERSON_NAME]" at bounding box center [451, 120] width 28 height 5
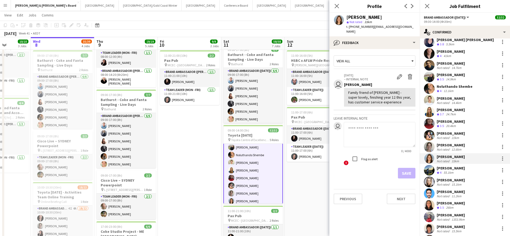
scroll to position [25, 0]
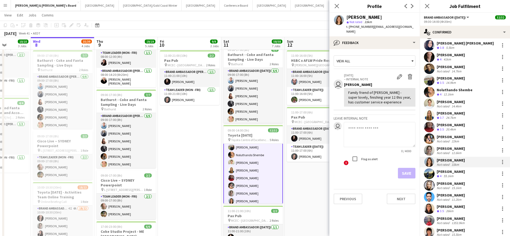
click at [451, 94] on div "12.1km" at bounding box center [449, 94] width 12 height 5
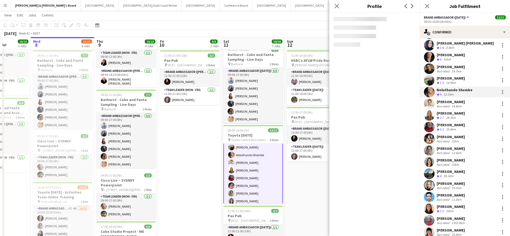
click at [451, 94] on div "12.1km" at bounding box center [449, 94] width 12 height 5
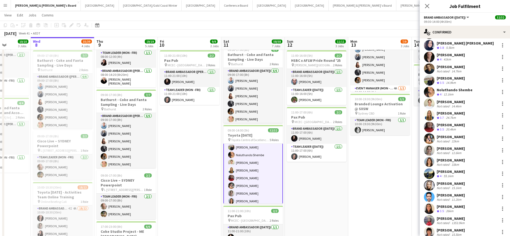
click at [453, 94] on div "12.1km" at bounding box center [449, 94] width 12 height 5
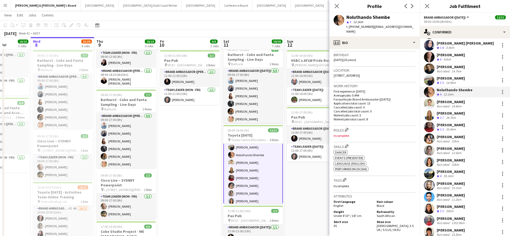
scroll to position [176, 0]
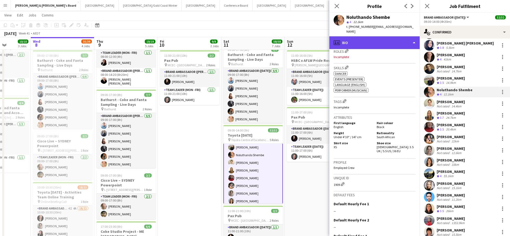
click at [373, 36] on div "profile Bio" at bounding box center [374, 42] width 90 height 13
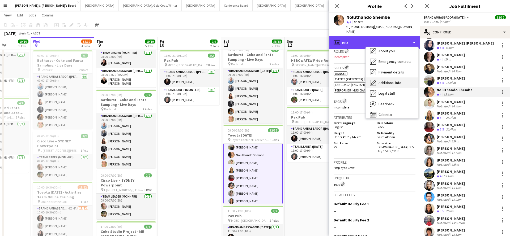
scroll to position [36, 0]
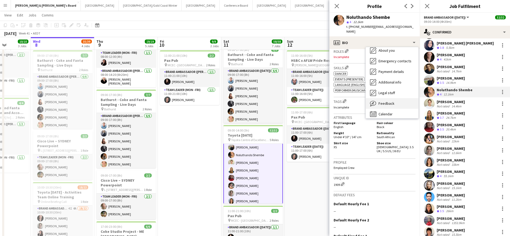
click at [388, 101] on span "Feedback" at bounding box center [387, 103] width 16 height 5
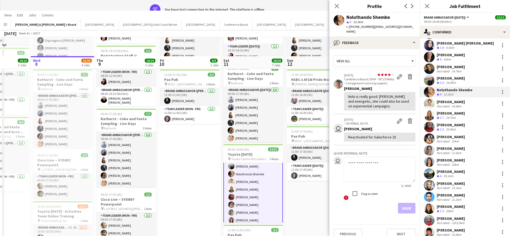
scroll to position [0, 0]
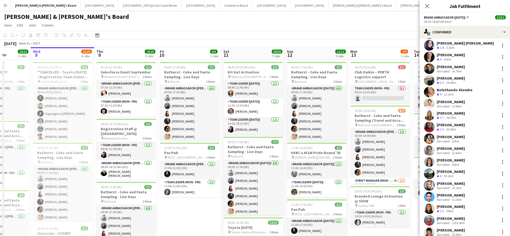
click at [446, 141] on div "Not rated" at bounding box center [444, 141] width 14 height 4
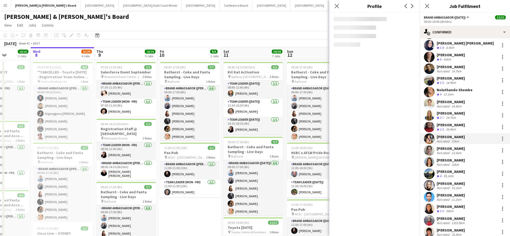
click at [446, 141] on div "Not rated" at bounding box center [444, 141] width 14 height 4
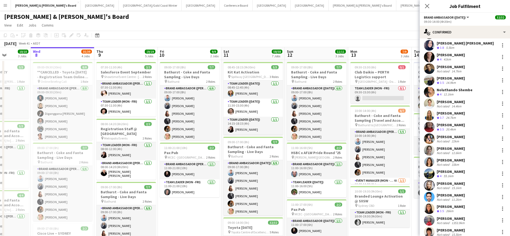
click at [446, 141] on div "Not rated" at bounding box center [444, 141] width 14 height 4
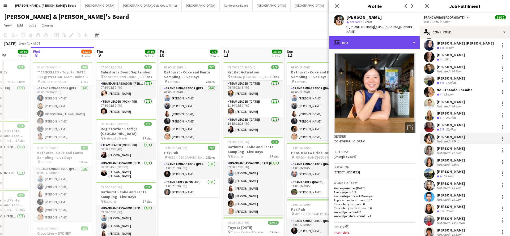
click at [381, 38] on div "profile Bio" at bounding box center [374, 42] width 90 height 13
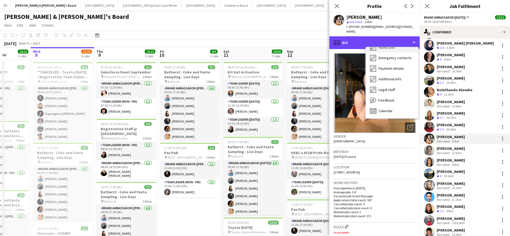
scroll to position [1, 0]
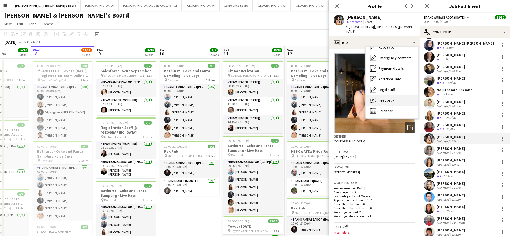
click at [389, 98] on span "Feedback" at bounding box center [387, 100] width 16 height 5
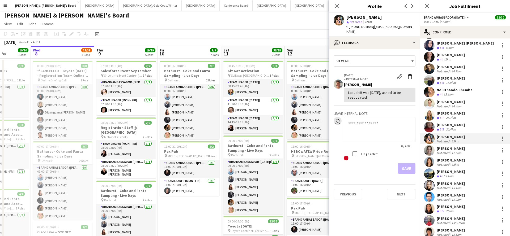
click at [451, 187] on div "15.1km" at bounding box center [457, 188] width 12 height 4
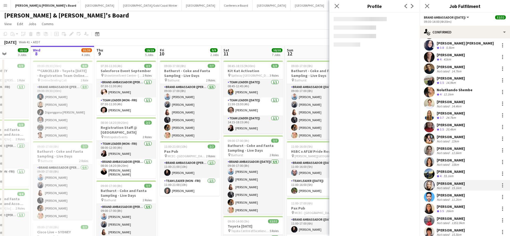
click at [451, 187] on div "15.1km" at bounding box center [457, 188] width 12 height 4
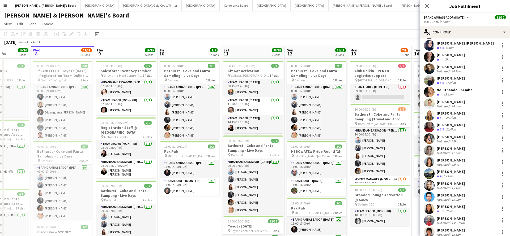
click at [448, 183] on div "[PERSON_NAME]" at bounding box center [451, 183] width 28 height 5
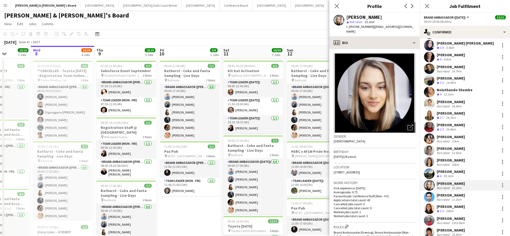
scroll to position [0, 0]
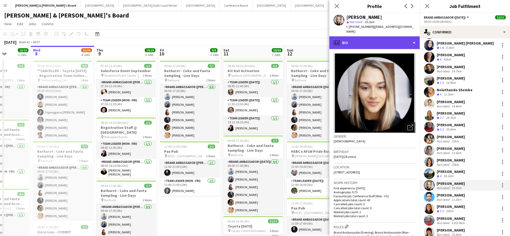
click at [379, 36] on div "profile Bio" at bounding box center [374, 42] width 90 height 13
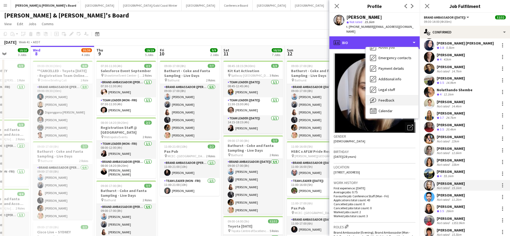
scroll to position [39, 0]
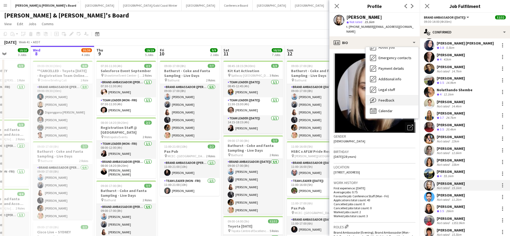
click at [393, 98] on span "Feedback" at bounding box center [387, 100] width 16 height 5
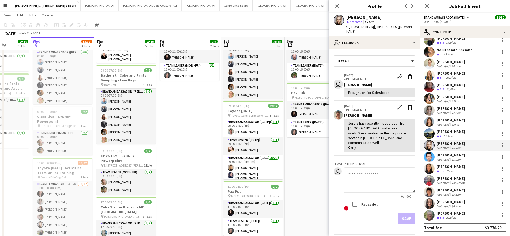
scroll to position [83, 0]
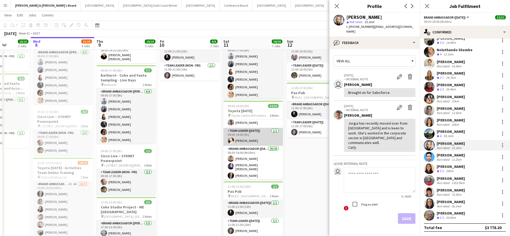
click at [251, 135] on app-card-role "Team Leader ([DATE]) [DATE] 09:00-14:00 (5h) [PERSON_NAME]" at bounding box center [253, 137] width 60 height 18
click at [251, 135] on app-card-role "Team Leader ([DATE]) [DATE] 09:00-14:00 (5h) [PERSON_NAME]" at bounding box center [253, 137] width 60 height 19
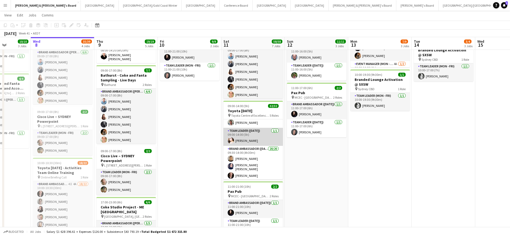
click at [251, 135] on app-card-role "Team Leader ([DATE]) [DATE] 09:00-14:00 (5h) [PERSON_NAME]" at bounding box center [253, 137] width 60 height 18
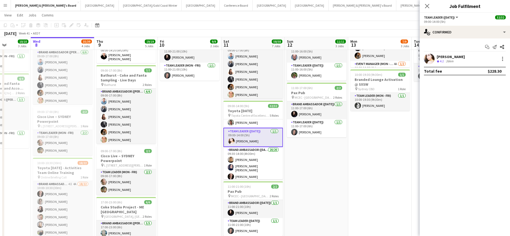
click at [454, 60] on div "26km" at bounding box center [450, 61] width 10 height 5
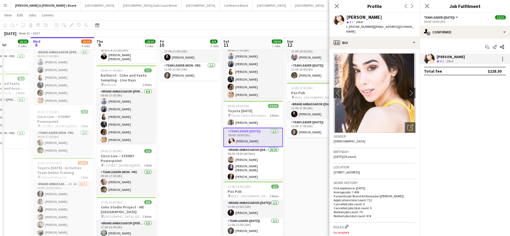
drag, startPoint x: 370, startPoint y: 28, endPoint x: 403, endPoint y: 30, distance: 33.0
click at [404, 30] on div "[PERSON_NAME] star 4.2 26km t. [PHONE_NUMBER] | [PERSON_NAME][EMAIL_ADDRESS][DO…" at bounding box center [374, 25] width 90 height 24
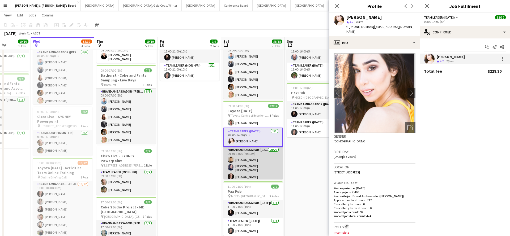
click at [250, 163] on app-card-role "Brand Ambassador ([DATE]) 20/20 09:30-14:00 (4h30m) [PERSON_NAME] [PERSON_NAME]…" at bounding box center [253, 230] width 60 height 166
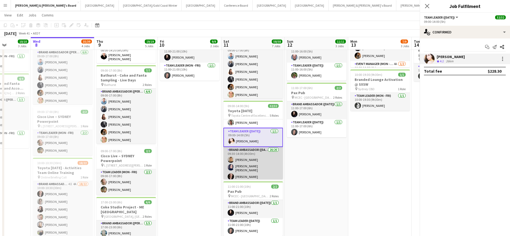
click at [250, 163] on app-card-role "Brand Ambassador ([DATE]) 20/20 09:30-14:00 (4h30m) [PERSON_NAME] [PERSON_NAME]…" at bounding box center [253, 230] width 60 height 166
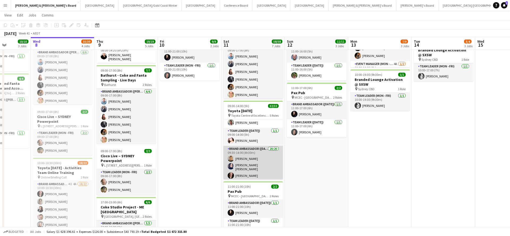
click at [263, 168] on app-card-role "Brand Ambassador ([DATE]) 20/20 09:30-14:00 (4h30m) [PERSON_NAME] [PERSON_NAME]…" at bounding box center [253, 229] width 60 height 166
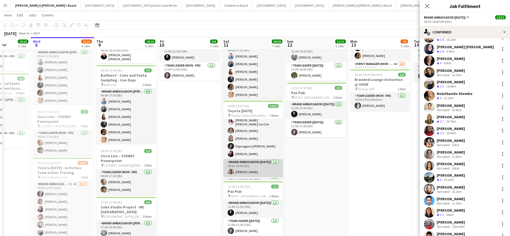
scroll to position [36, 0]
click at [251, 163] on app-card-role "Brand Ambassador ([DATE]) [DATE] 09:00-14:00 (5h) [PERSON_NAME]" at bounding box center [253, 166] width 60 height 18
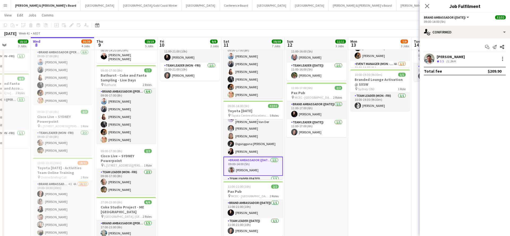
click at [453, 61] on div "11.3km" at bounding box center [451, 61] width 12 height 5
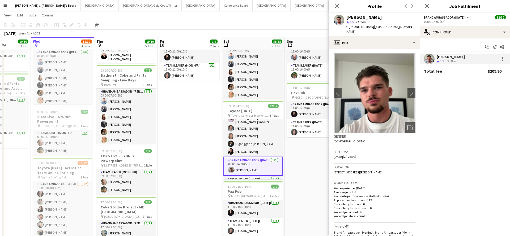
drag, startPoint x: 372, startPoint y: 27, endPoint x: 407, endPoint y: 29, distance: 35.1
click at [407, 30] on div "[PERSON_NAME] star 3.5 11.3km t. [PHONE_NUMBER] | [EMAIL_ADDRESS][DOMAIN_NAME]" at bounding box center [374, 25] width 90 height 24
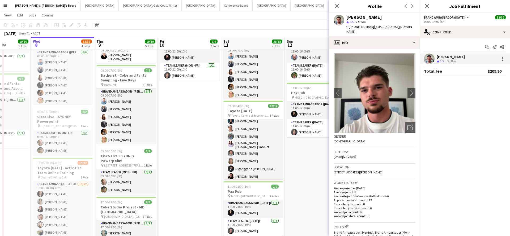
scroll to position [11, 0]
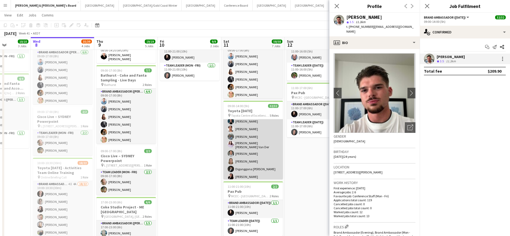
click at [267, 150] on app-card-role "Brand Ambassador ([DATE]) [DATE] 09:00-13:00 (4h) [PERSON_NAME] [PERSON_NAME] […" at bounding box center [253, 146] width 60 height 74
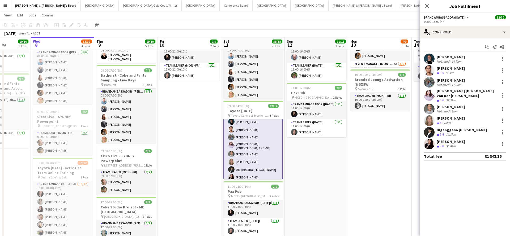
click at [452, 61] on div "14.7km" at bounding box center [457, 62] width 12 height 4
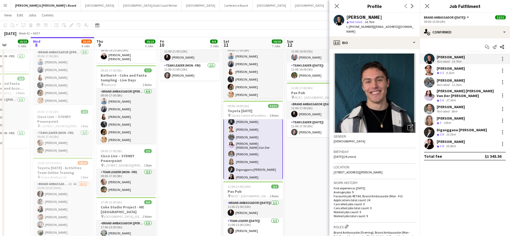
drag, startPoint x: 371, startPoint y: 27, endPoint x: 404, endPoint y: 26, distance: 33.7
click at [405, 28] on span "| [EMAIL_ADDRESS][DOMAIN_NAME]" at bounding box center [379, 29] width 67 height 9
click at [447, 69] on div "[PERSON_NAME]" at bounding box center [451, 68] width 28 height 5
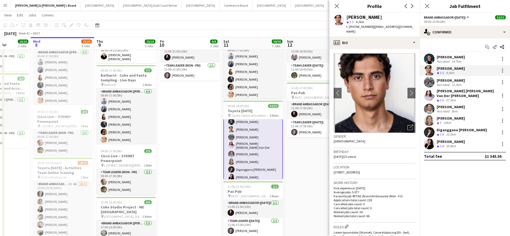
drag, startPoint x: 370, startPoint y: 27, endPoint x: 405, endPoint y: 29, distance: 34.6
click at [405, 29] on div "t. [PHONE_NUMBER] | [EMAIL_ADDRESS][DOMAIN_NAME]" at bounding box center [380, 29] width 69 height 10
click at [448, 82] on div "[PERSON_NAME]" at bounding box center [451, 80] width 28 height 5
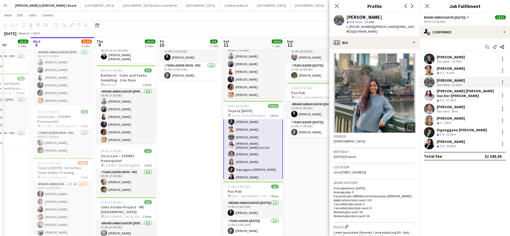
drag, startPoint x: 370, startPoint y: 27, endPoint x: 415, endPoint y: 28, distance: 44.6
click at [415, 28] on div "[PERSON_NAME] star Not rated 12.2km t. [PHONE_NUMBER] | [PERSON_NAME][EMAIL_ADD…" at bounding box center [374, 25] width 90 height 24
click at [451, 98] on div "37.3km" at bounding box center [451, 100] width 12 height 5
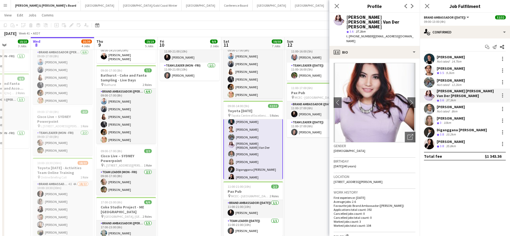
drag, startPoint x: 370, startPoint y: 27, endPoint x: 391, endPoint y: 31, distance: 21.3
click at [391, 34] on div "t. [PHONE_NUMBER] | [EMAIL_ADDRESS][DOMAIN_NAME]" at bounding box center [380, 39] width 69 height 10
click at [454, 109] on div "8km" at bounding box center [455, 111] width 8 height 4
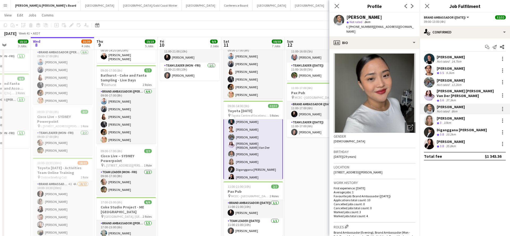
drag, startPoint x: 371, startPoint y: 27, endPoint x: 402, endPoint y: 28, distance: 31.4
click at [402, 29] on div "t. [PHONE_NUMBER] | [EMAIL_ADDRESS][DOMAIN_NAME]" at bounding box center [380, 29] width 69 height 10
click at [449, 117] on div "[PERSON_NAME]" at bounding box center [451, 118] width 28 height 5
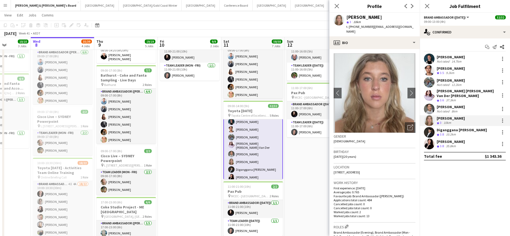
drag, startPoint x: 372, startPoint y: 27, endPoint x: 405, endPoint y: 26, distance: 33.0
click at [405, 27] on span "| [EMAIL_ADDRESS][DOMAIN_NAME]" at bounding box center [379, 29] width 67 height 9
click at [455, 133] on div "10.2km" at bounding box center [451, 135] width 12 height 5
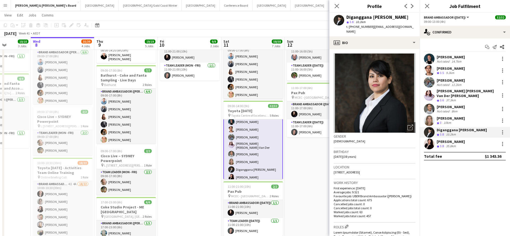
drag, startPoint x: 370, startPoint y: 27, endPoint x: 412, endPoint y: 29, distance: 41.2
click at [412, 29] on app-profile-header "Diganggana [PERSON_NAME] star 3.8 10.2km t. [PHONE_NUMBER] | [EMAIL_ADDRESS][DO…" at bounding box center [374, 25] width 90 height 24
click at [448, 141] on div "[PERSON_NAME]" at bounding box center [451, 141] width 28 height 5
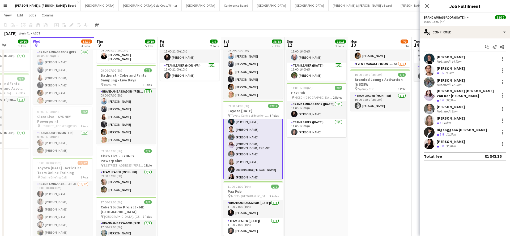
click at [440, 144] on span "3.8" at bounding box center [442, 146] width 4 height 4
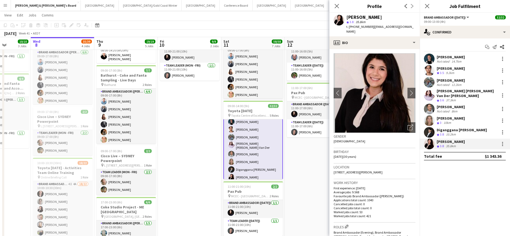
drag, startPoint x: 372, startPoint y: 27, endPoint x: 405, endPoint y: 27, distance: 32.7
click at [405, 28] on span "| [EMAIL_ADDRESS][DOMAIN_NAME]" at bounding box center [379, 29] width 67 height 9
click at [336, 7] on icon at bounding box center [336, 5] width 5 height 5
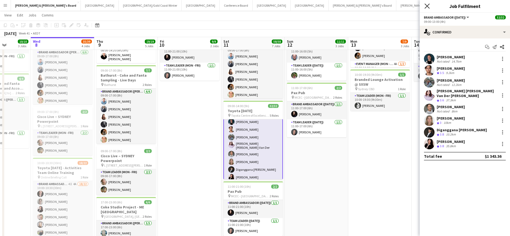
click at [427, 7] on icon "Close pop-in" at bounding box center [427, 5] width 5 height 5
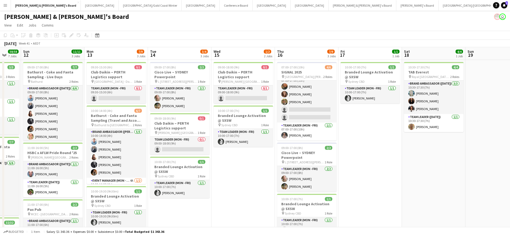
scroll to position [7, 0]
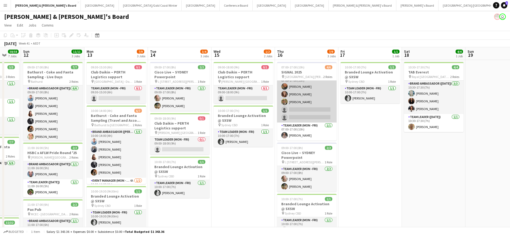
click at [320, 112] on app-card-role "Brand Ambassador (Mon - Fri) 3I 10A [DATE] 07:00-17:00 (10h) [PERSON_NAME] [PER…" at bounding box center [307, 98] width 60 height 49
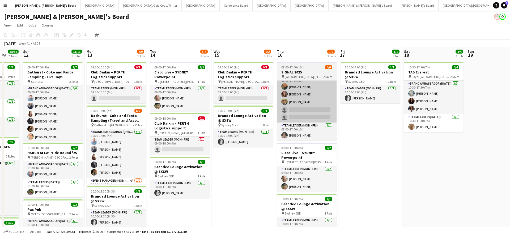
click at [327, 104] on app-card-role "Brand Ambassador (Mon - Fri) 3I 10A [DATE] 07:00-17:00 (10h) [PERSON_NAME] [PER…" at bounding box center [307, 98] width 60 height 49
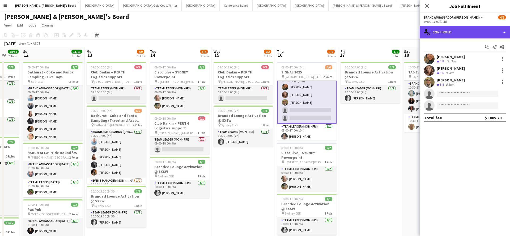
click at [462, 33] on div "single-neutral-actions-check-2 Confirmed" at bounding box center [465, 32] width 90 height 13
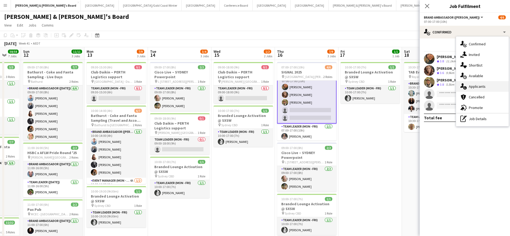
click at [481, 86] on span "Applicants" at bounding box center [477, 86] width 17 height 5
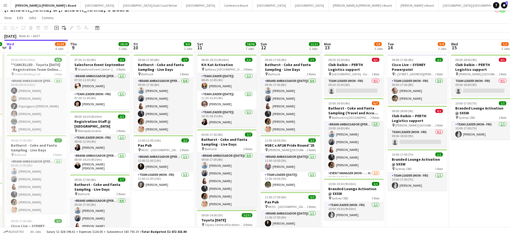
scroll to position [7, 0]
